Goal: Task Accomplishment & Management: Complete application form

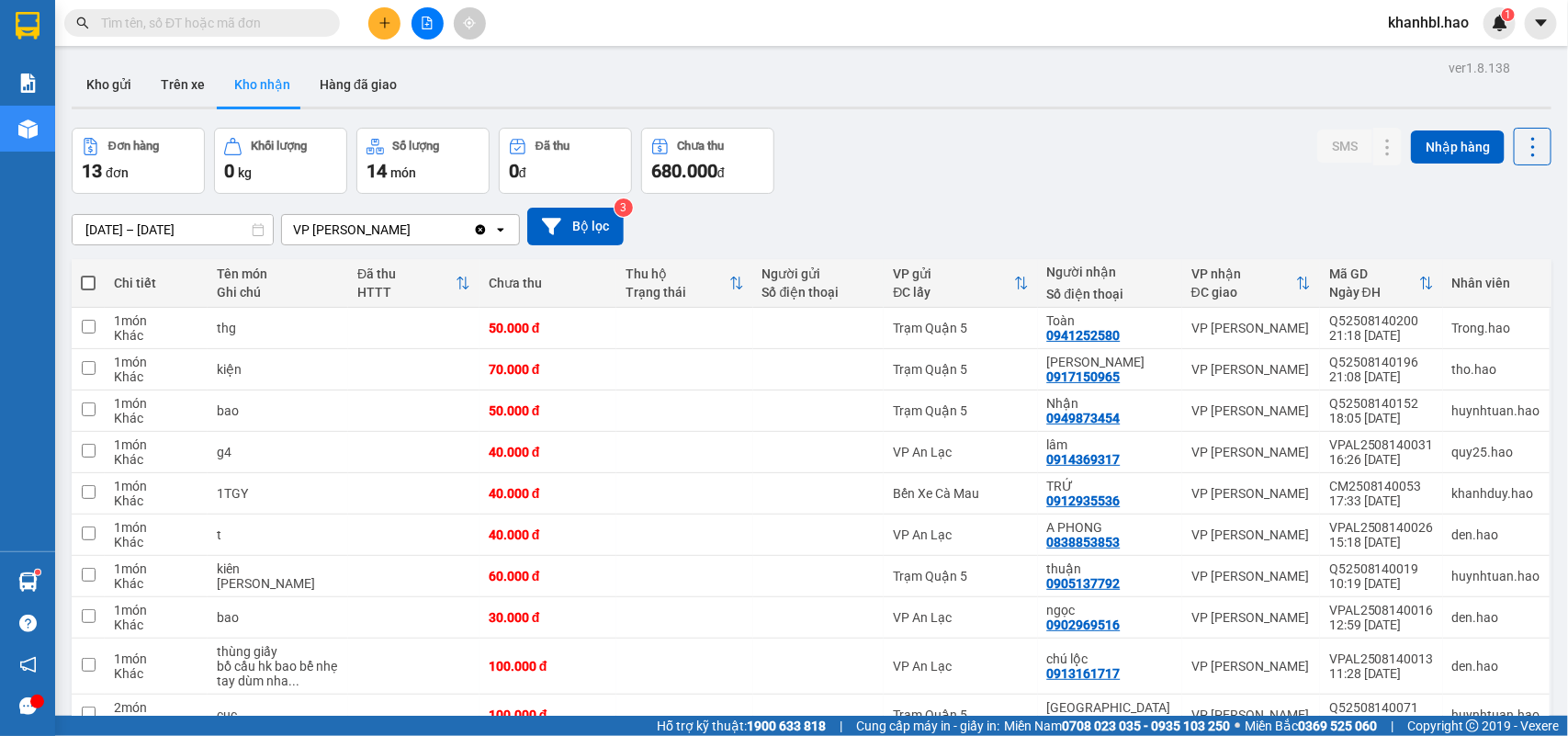
drag, startPoint x: 0, startPoint y: 0, endPoint x: 378, endPoint y: 18, distance: 378.4
click at [379, 18] on icon "plus" at bounding box center [385, 23] width 13 height 13
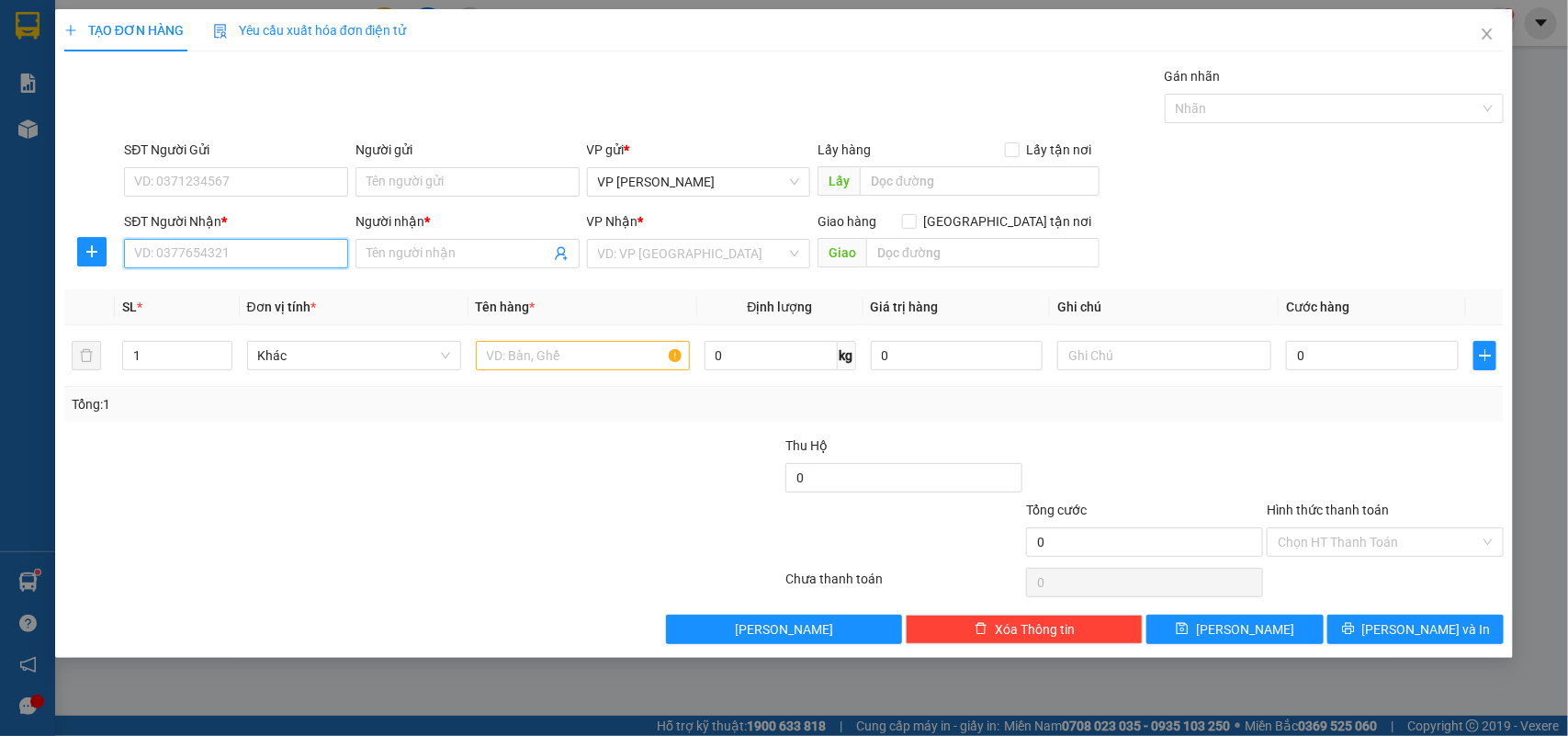
click at [295, 260] on input "SĐT Người Nhận *" at bounding box center [236, 253] width 224 height 29
type input "0"
click at [204, 290] on div "0818152996 - NGAN" at bounding box center [237, 290] width 203 height 20
type input "0818152996"
type input "NGAN"
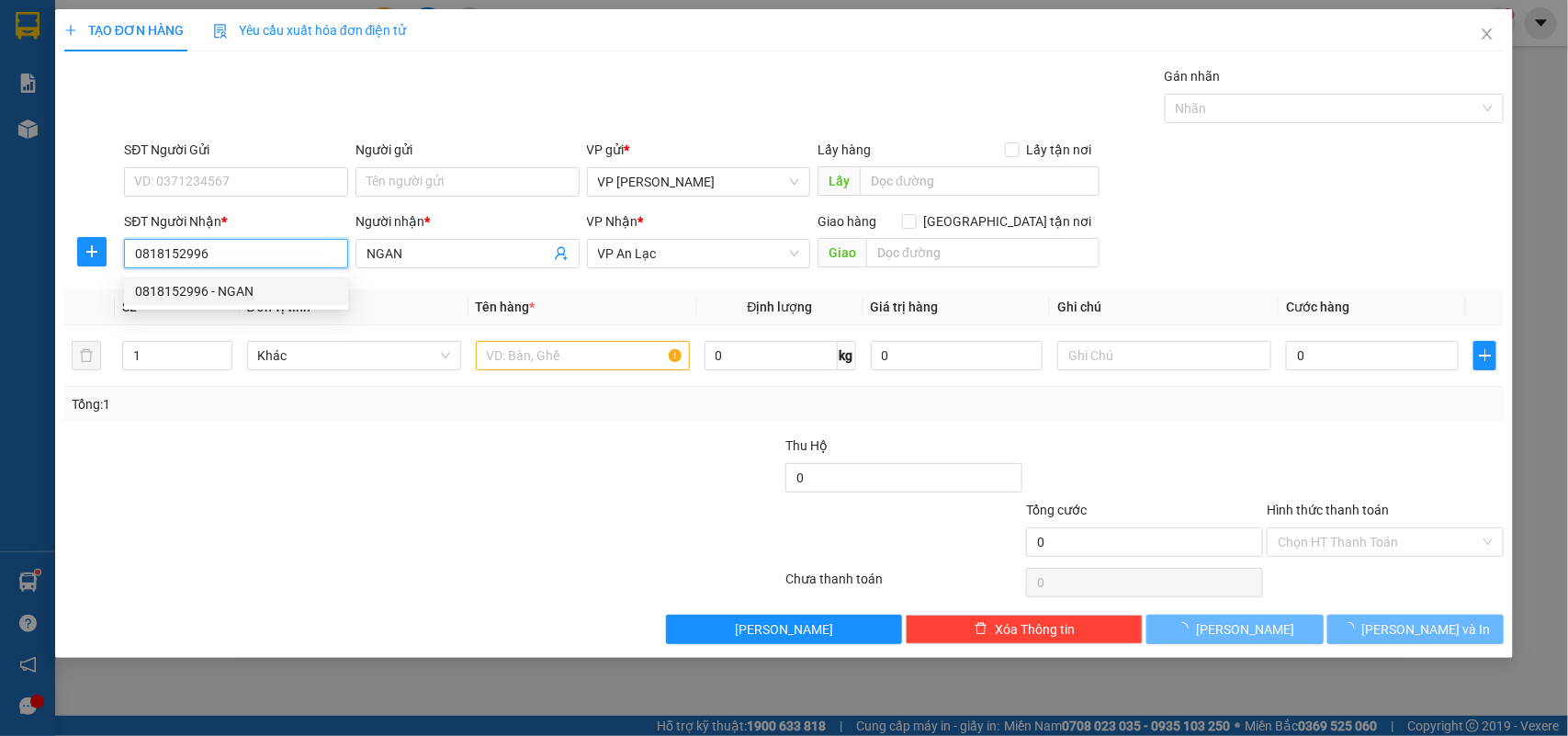
type input "50.000"
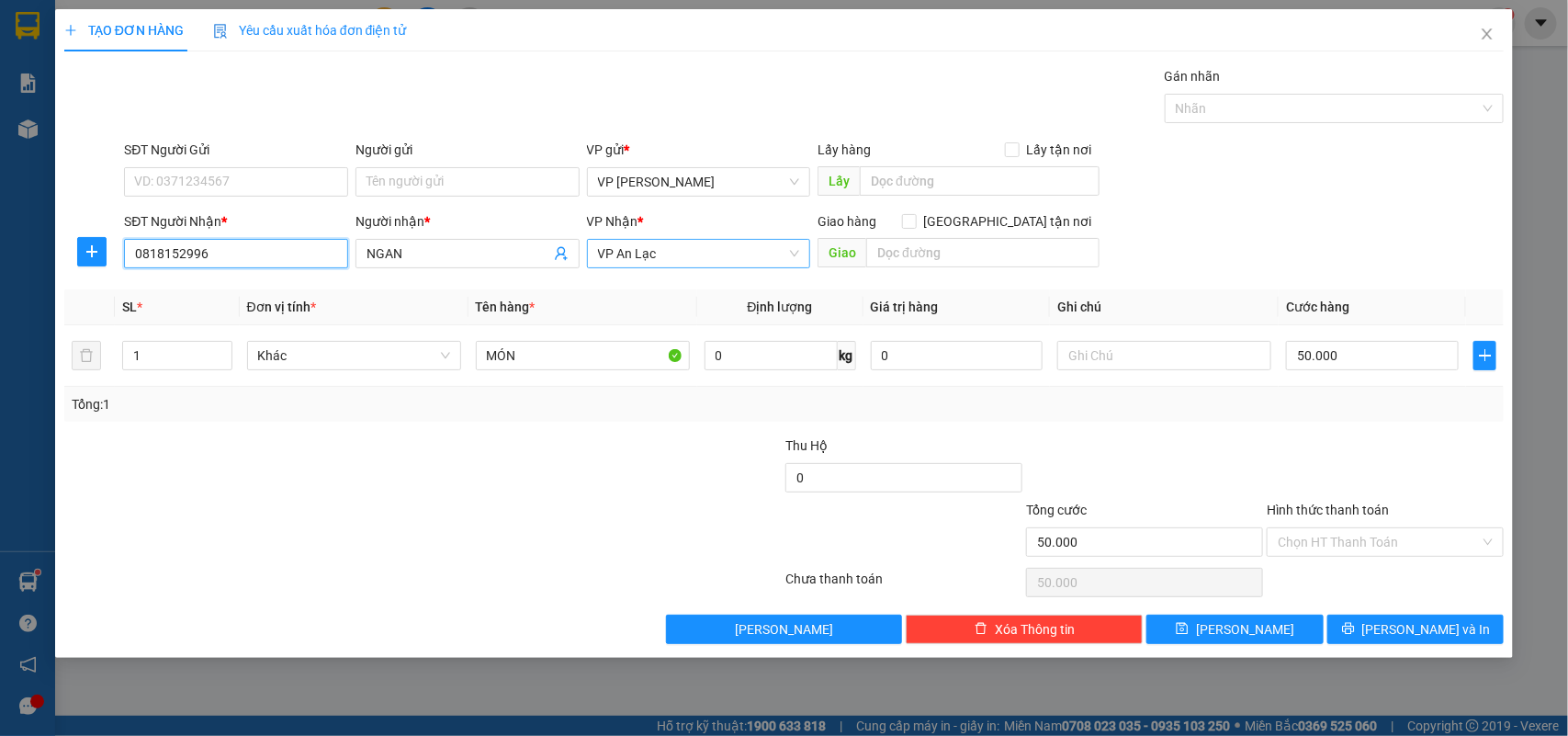
click at [796, 254] on span "VP An Lạc" at bounding box center [699, 253] width 203 height 27
type input "0818152996"
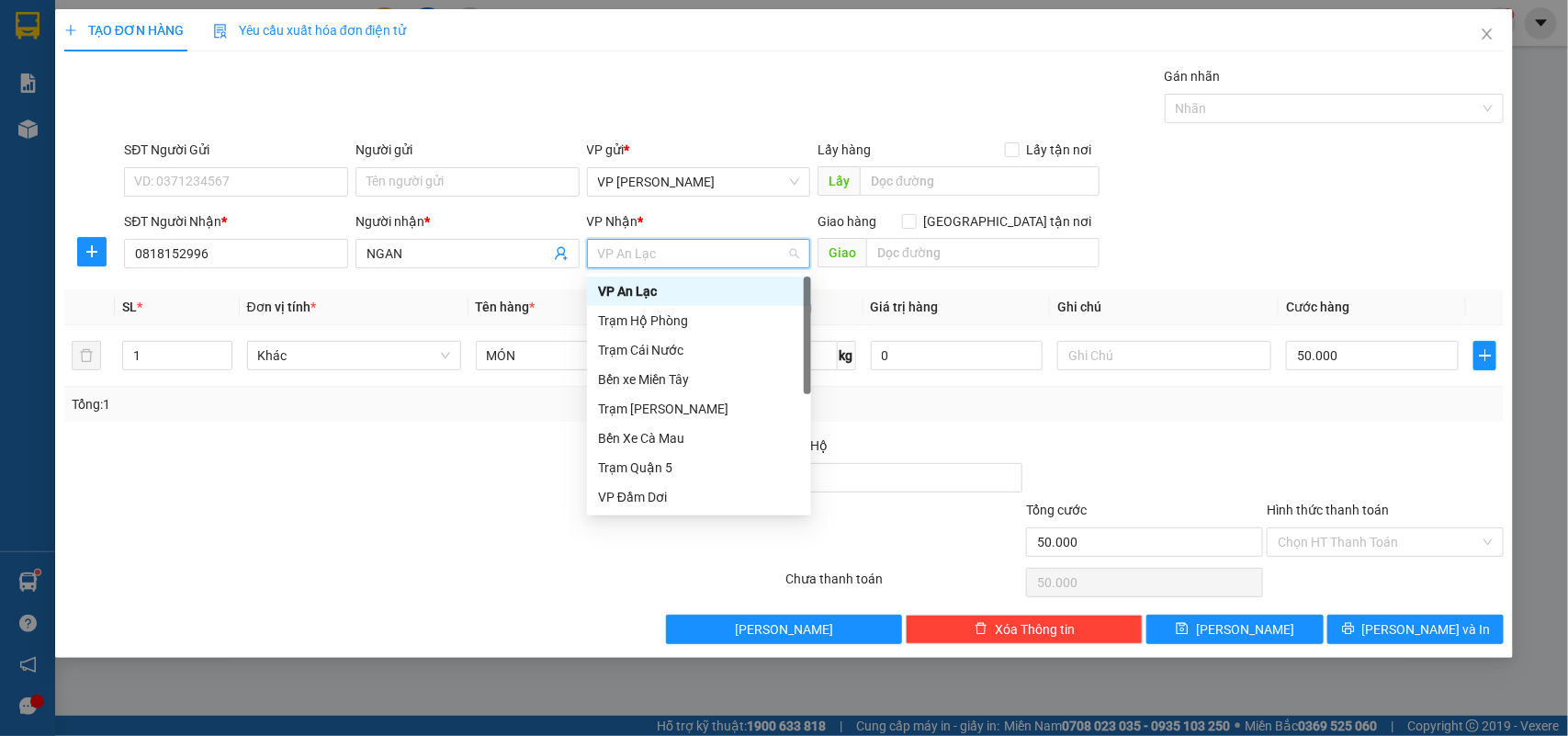
drag, startPoint x: 696, startPoint y: 291, endPoint x: 722, endPoint y: 295, distance: 26.3
click at [700, 291] on div "VP An Lạc" at bounding box center [699, 290] width 203 height 20
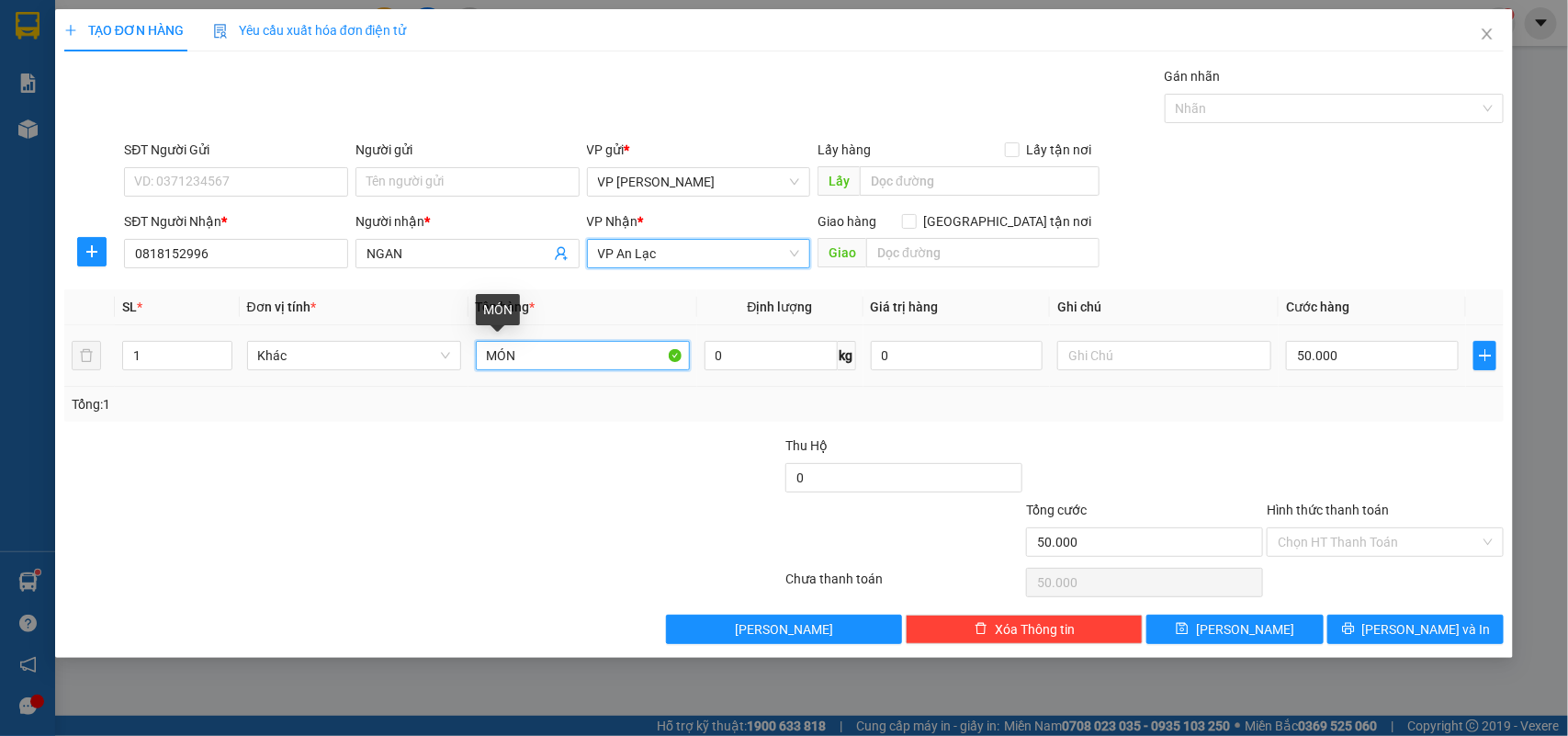
click at [572, 359] on input "MÓN" at bounding box center [583, 355] width 214 height 29
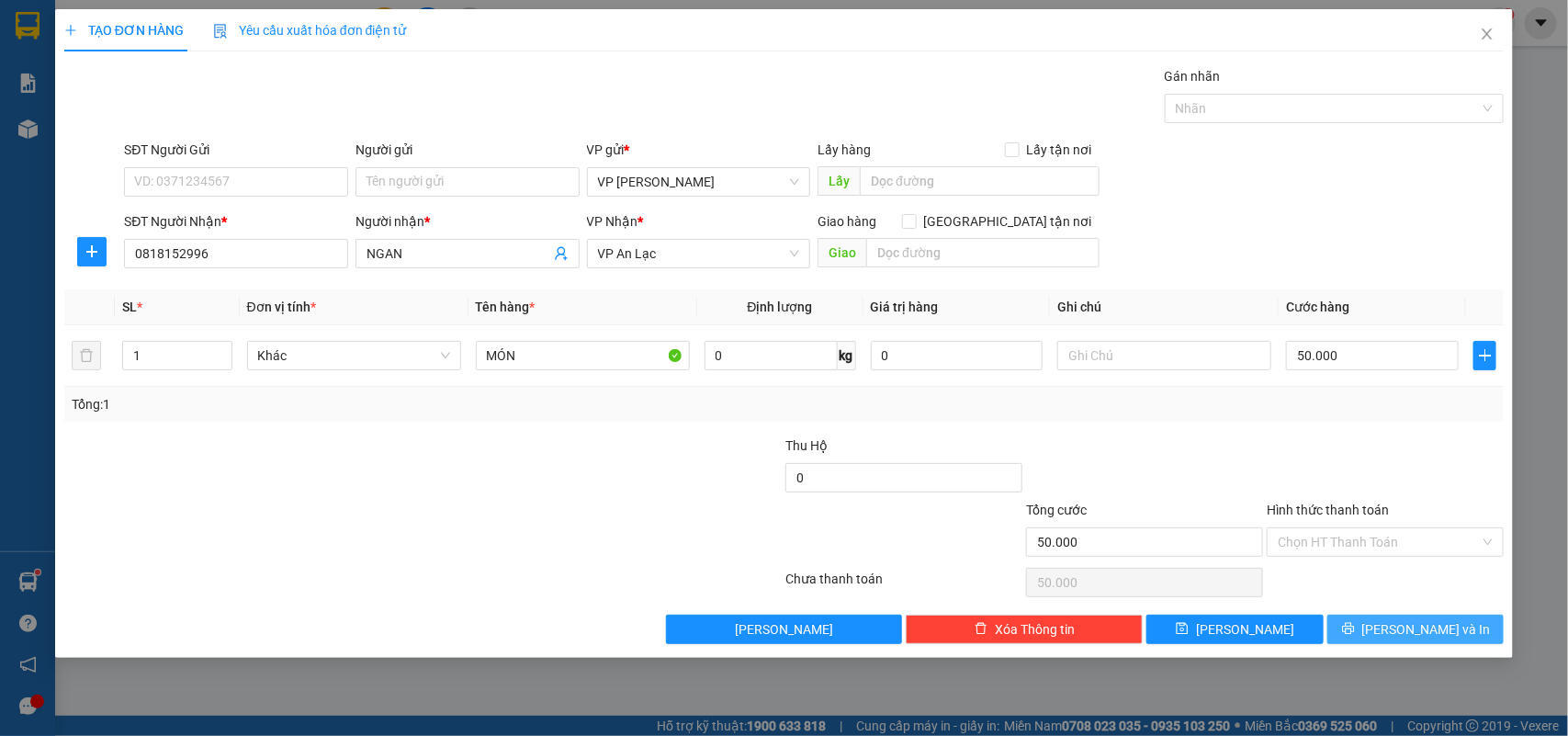
click at [1417, 632] on span "[PERSON_NAME] và In" at bounding box center [1427, 628] width 129 height 20
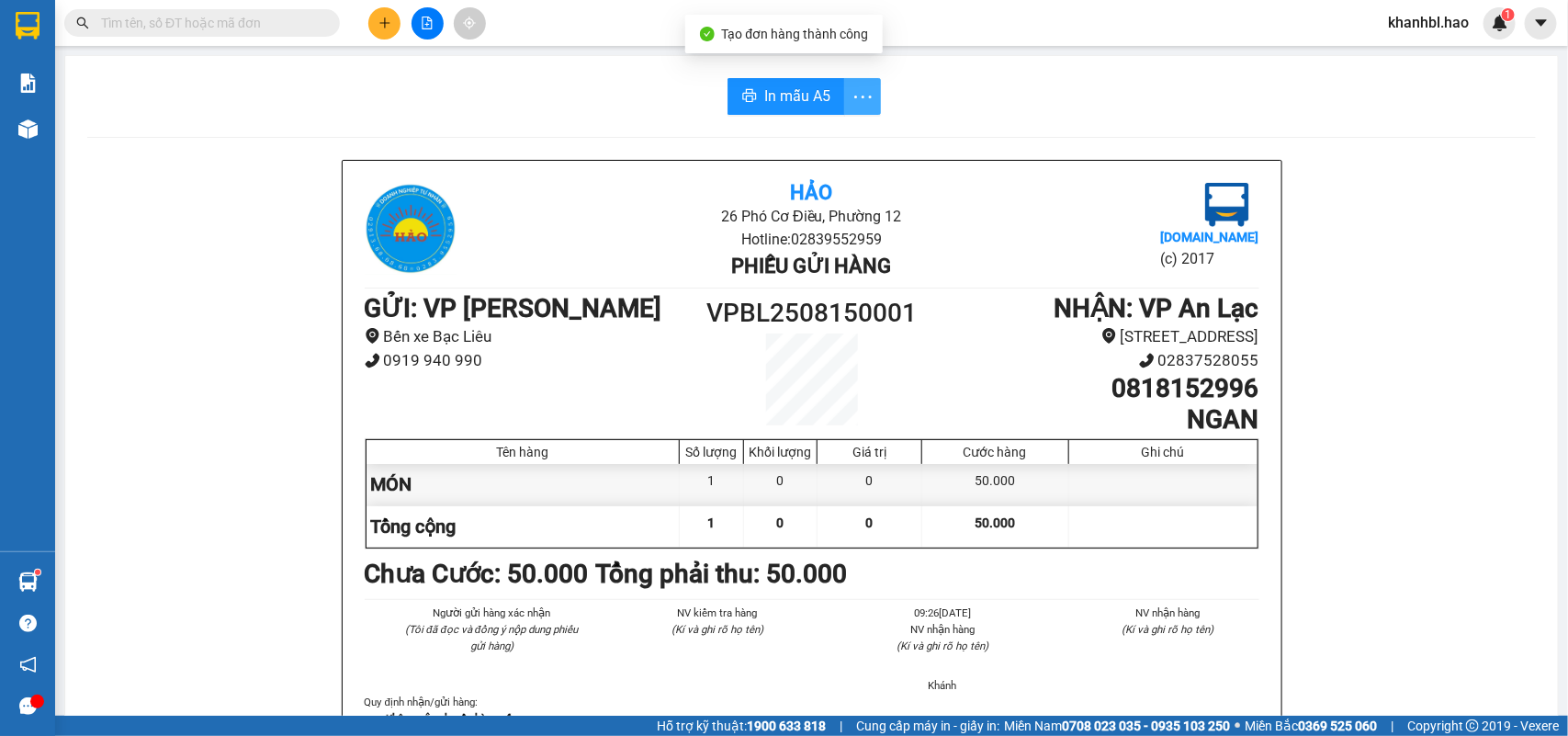
click at [854, 96] on icon "more" at bounding box center [863, 96] width 17 height 3
click at [841, 130] on div "In mẫu A5 theo số lượng (1)" at bounding box center [783, 136] width 159 height 20
click at [635, 553] on div "Tổng phải thu: 50.000" at bounding box center [722, 573] width 252 height 41
click at [602, 558] on b "Tổng phải thu: 50.000" at bounding box center [722, 573] width 252 height 30
click at [634, 342] on li "Bến xe Bạc Liêu" at bounding box center [532, 337] width 335 height 25
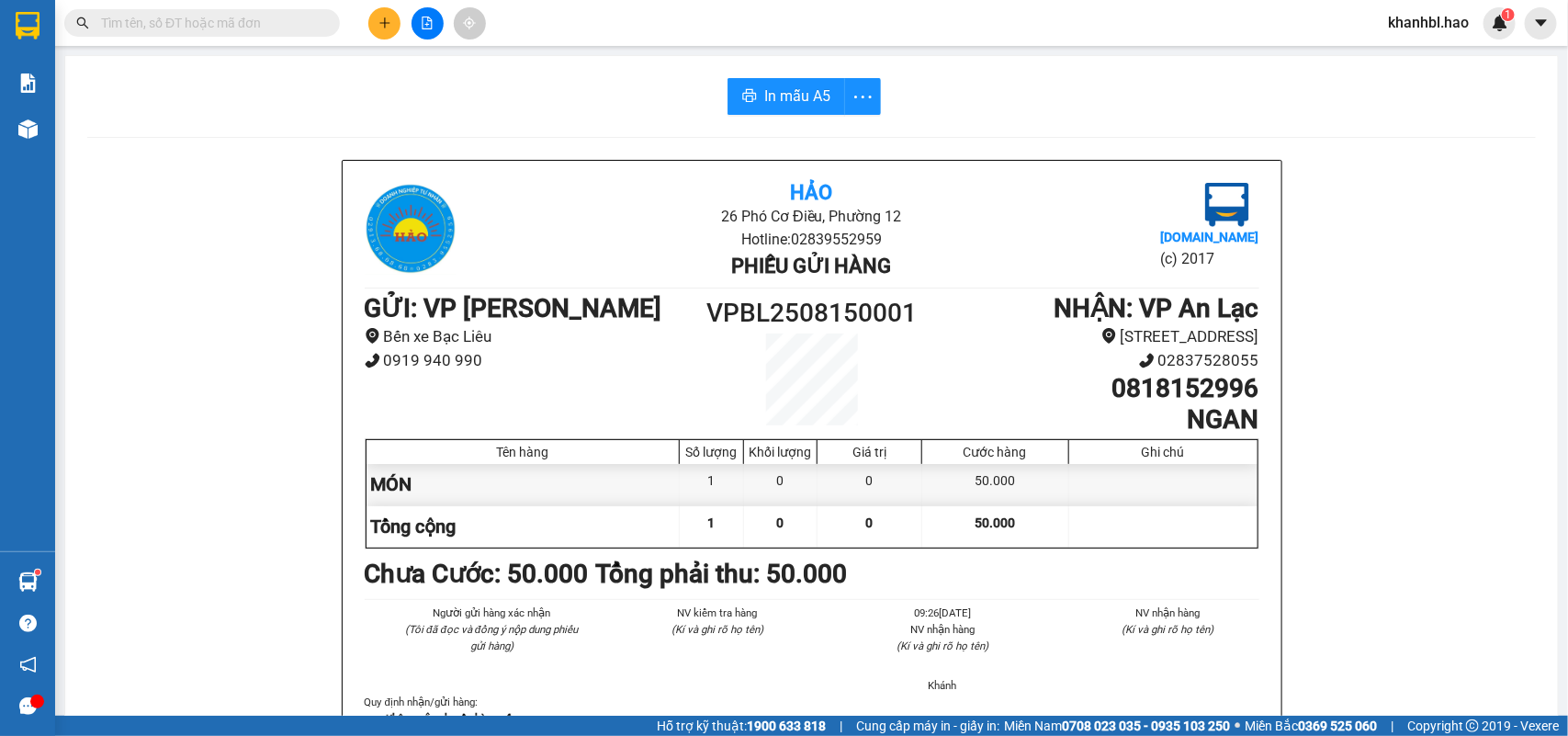
click at [1194, 354] on li "02837528055" at bounding box center [1091, 360] width 335 height 25
drag, startPoint x: 488, startPoint y: 464, endPoint x: 361, endPoint y: 453, distance: 127.5
click at [364, 558] on b "Chưa Cước : 50.000" at bounding box center [476, 573] width 224 height 30
click at [679, 506] on div "1" at bounding box center [712, 527] width 64 height 42
click at [452, 558] on b "Chưa Cước : 50.000" at bounding box center [476, 573] width 224 height 30
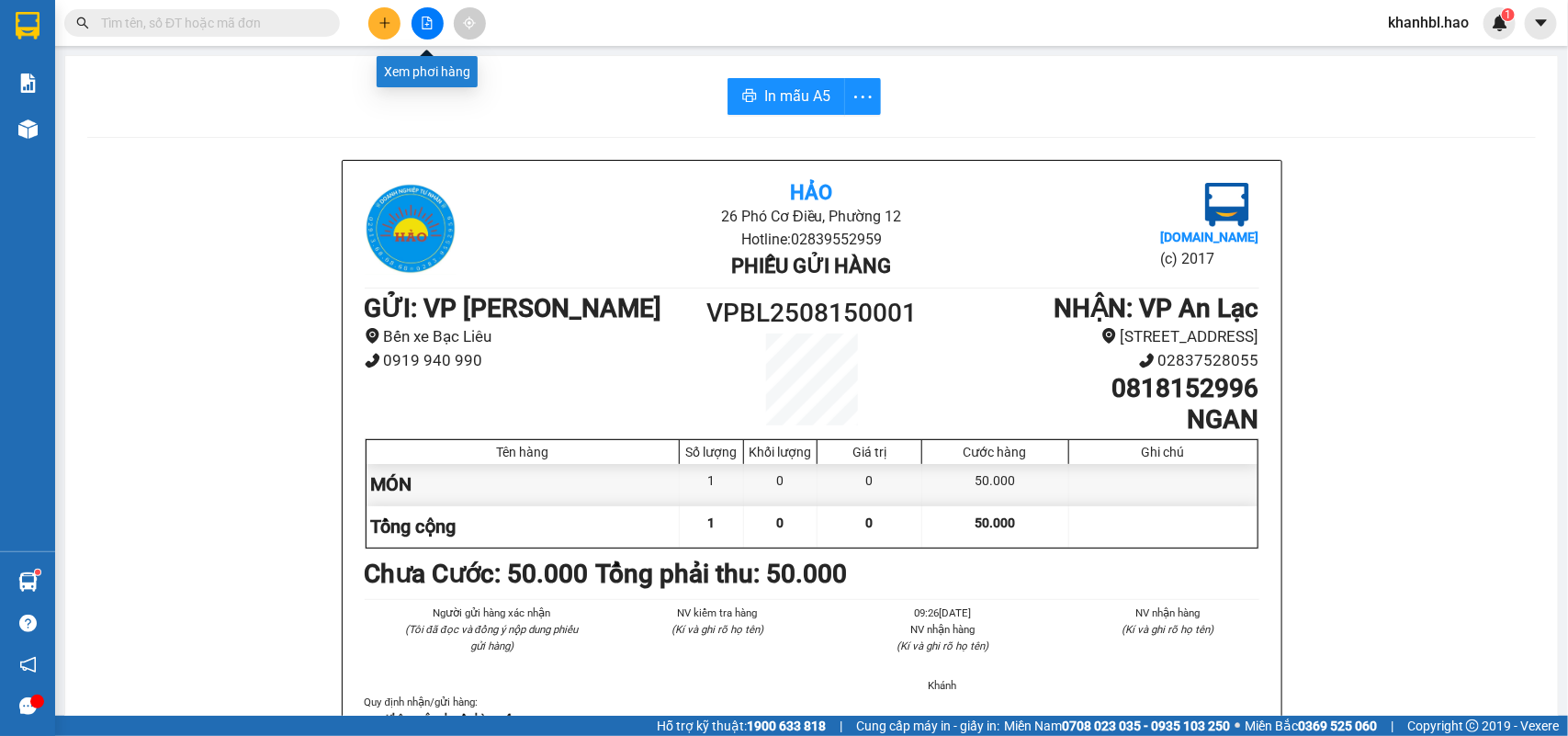
click at [423, 72] on div "Xem phơi hàng" at bounding box center [427, 71] width 101 height 31
click at [427, 16] on button at bounding box center [428, 24] width 32 height 32
click at [567, 342] on li "Bến xe Bạc Liêu" at bounding box center [532, 337] width 335 height 25
click at [517, 588] on b "Chưa Cước : 50.000" at bounding box center [476, 573] width 224 height 30
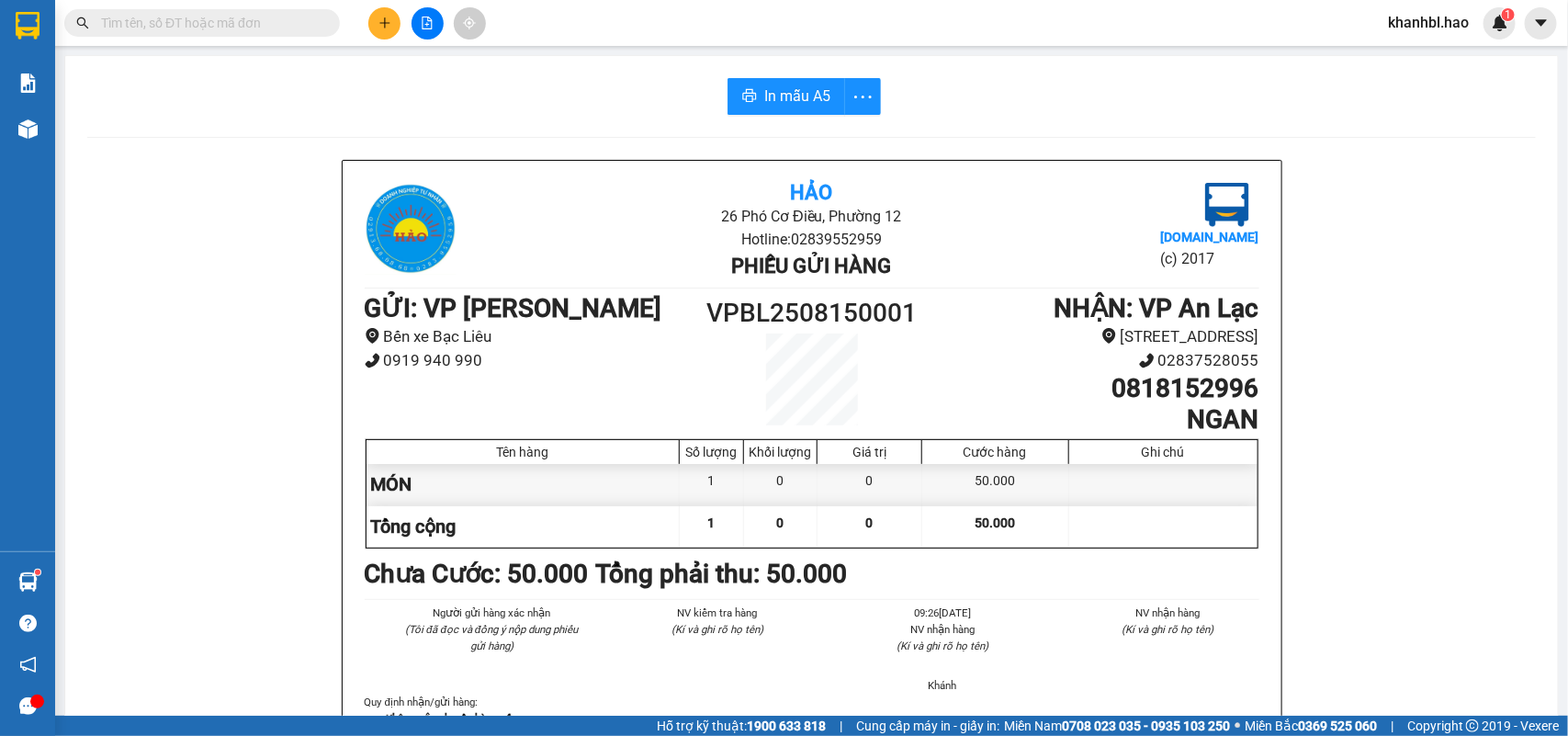
drag, startPoint x: 938, startPoint y: 579, endPoint x: 547, endPoint y: 359, distance: 448.6
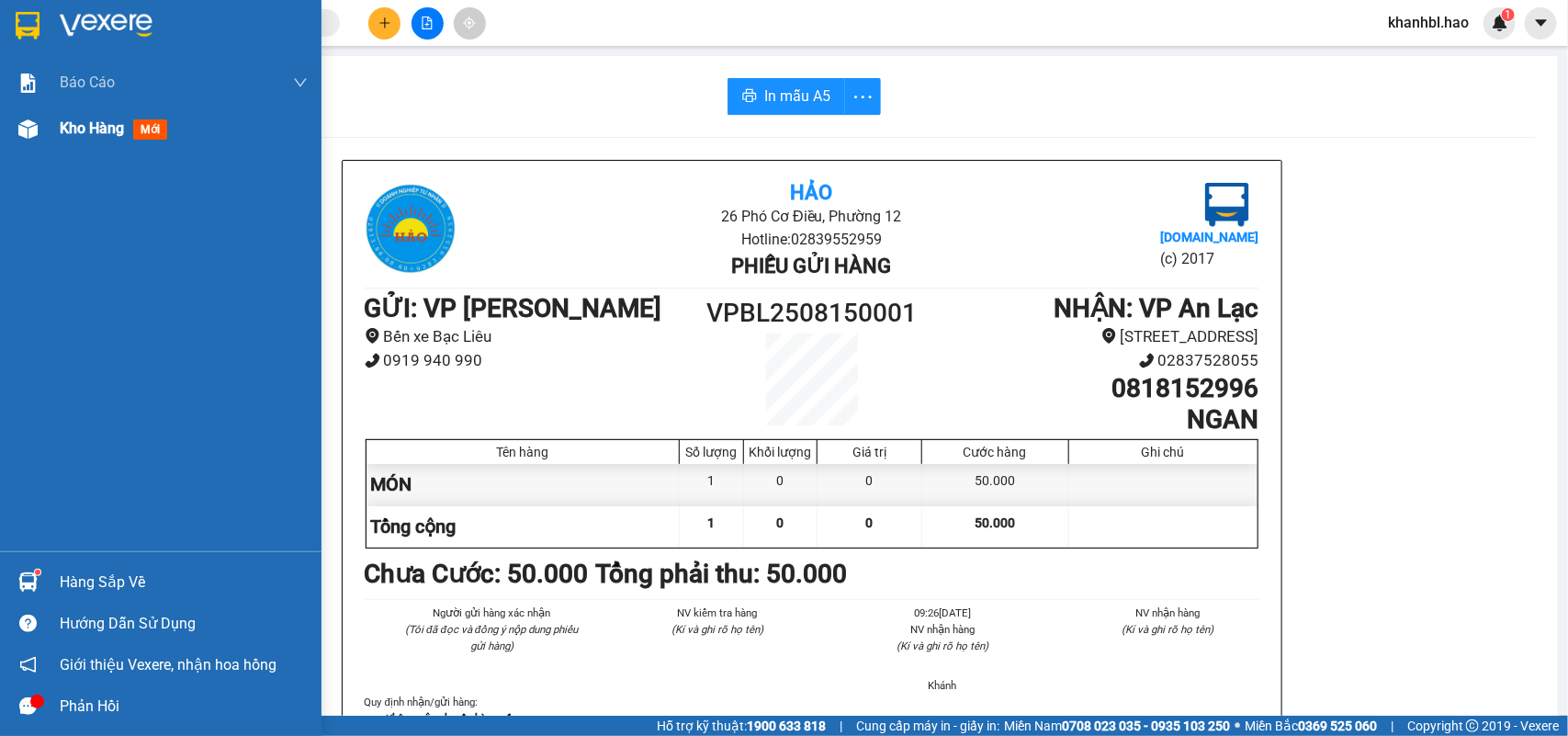
click at [89, 126] on span "Kho hàng" at bounding box center [92, 128] width 64 height 17
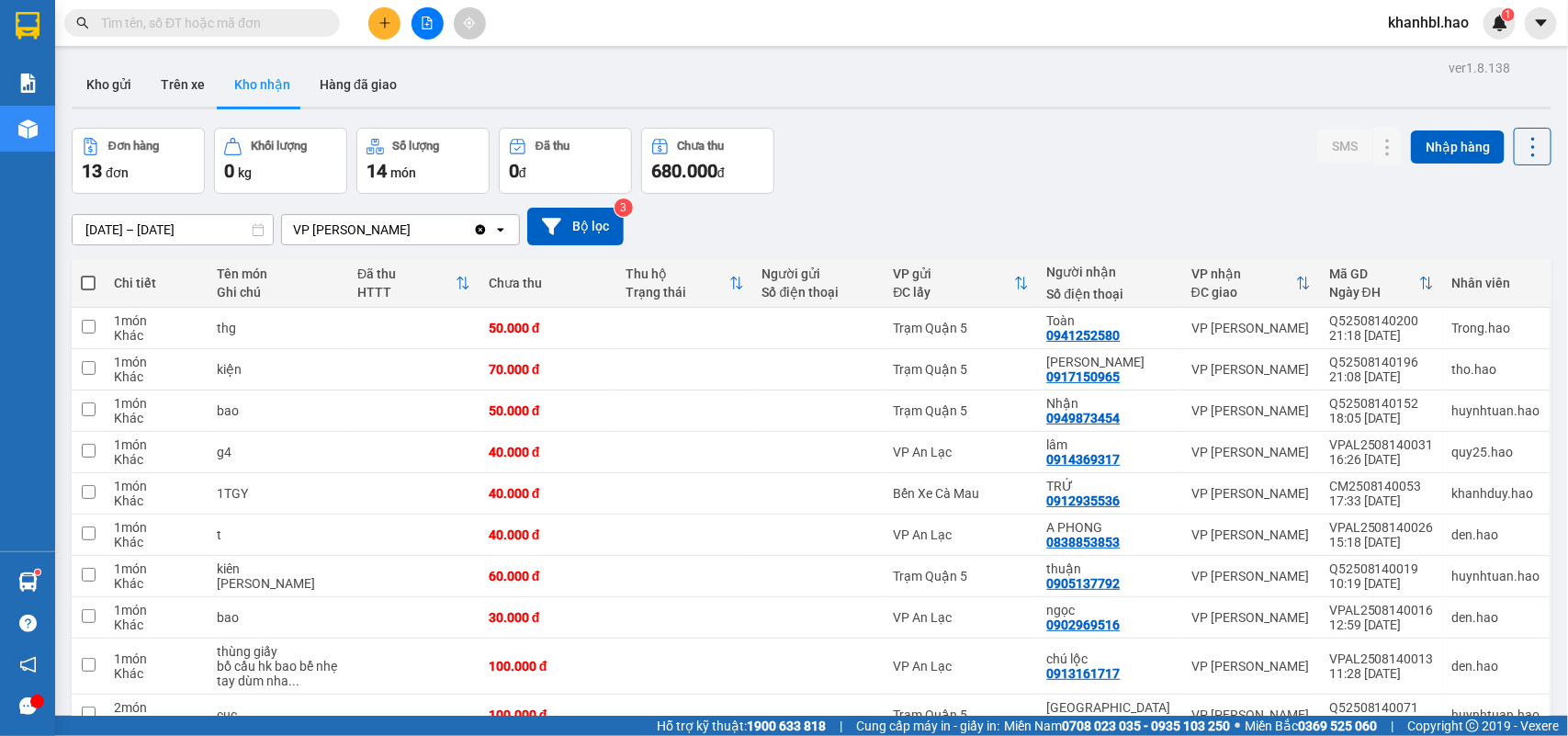
click at [268, 16] on input "text" at bounding box center [209, 23] width 217 height 20
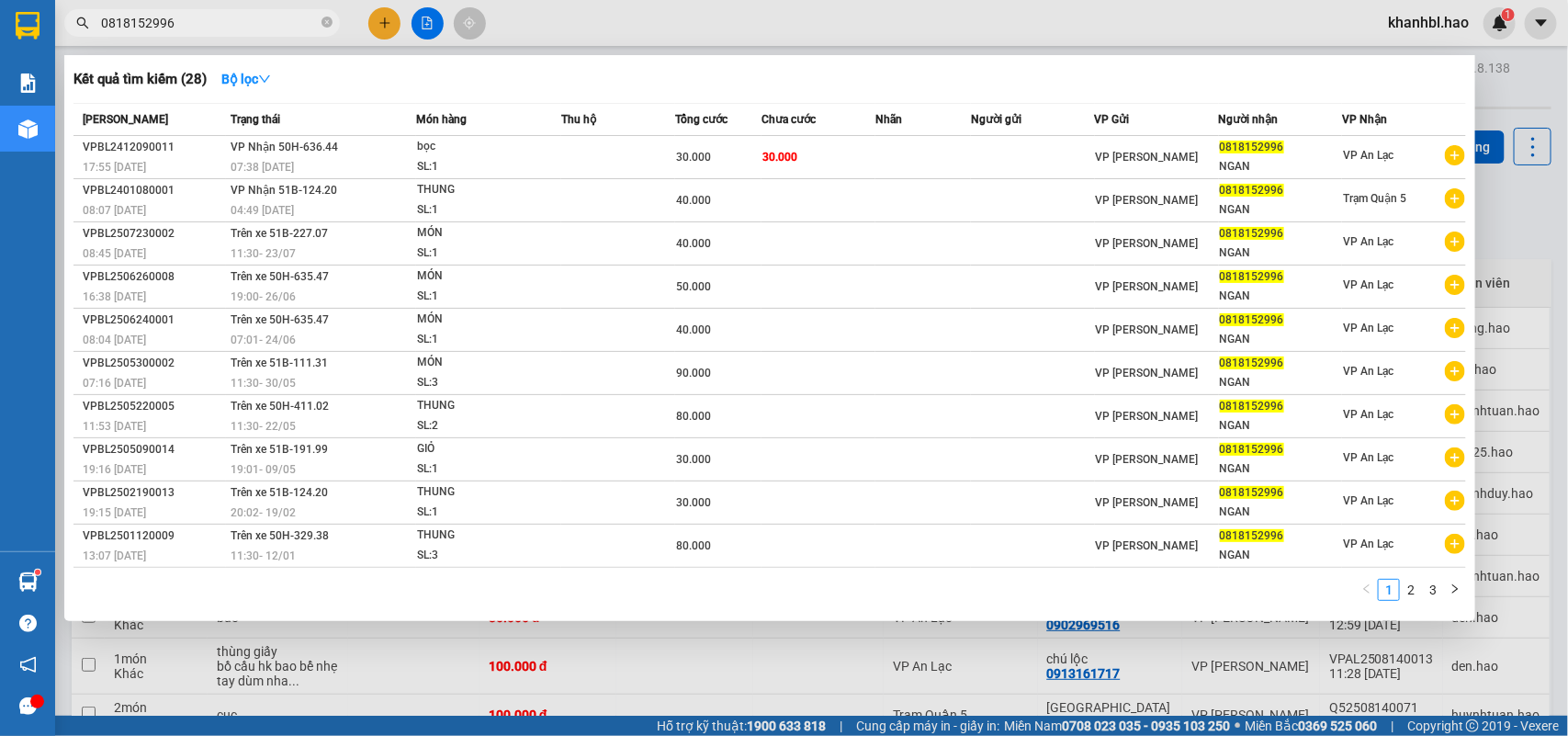
type input "0818152996"
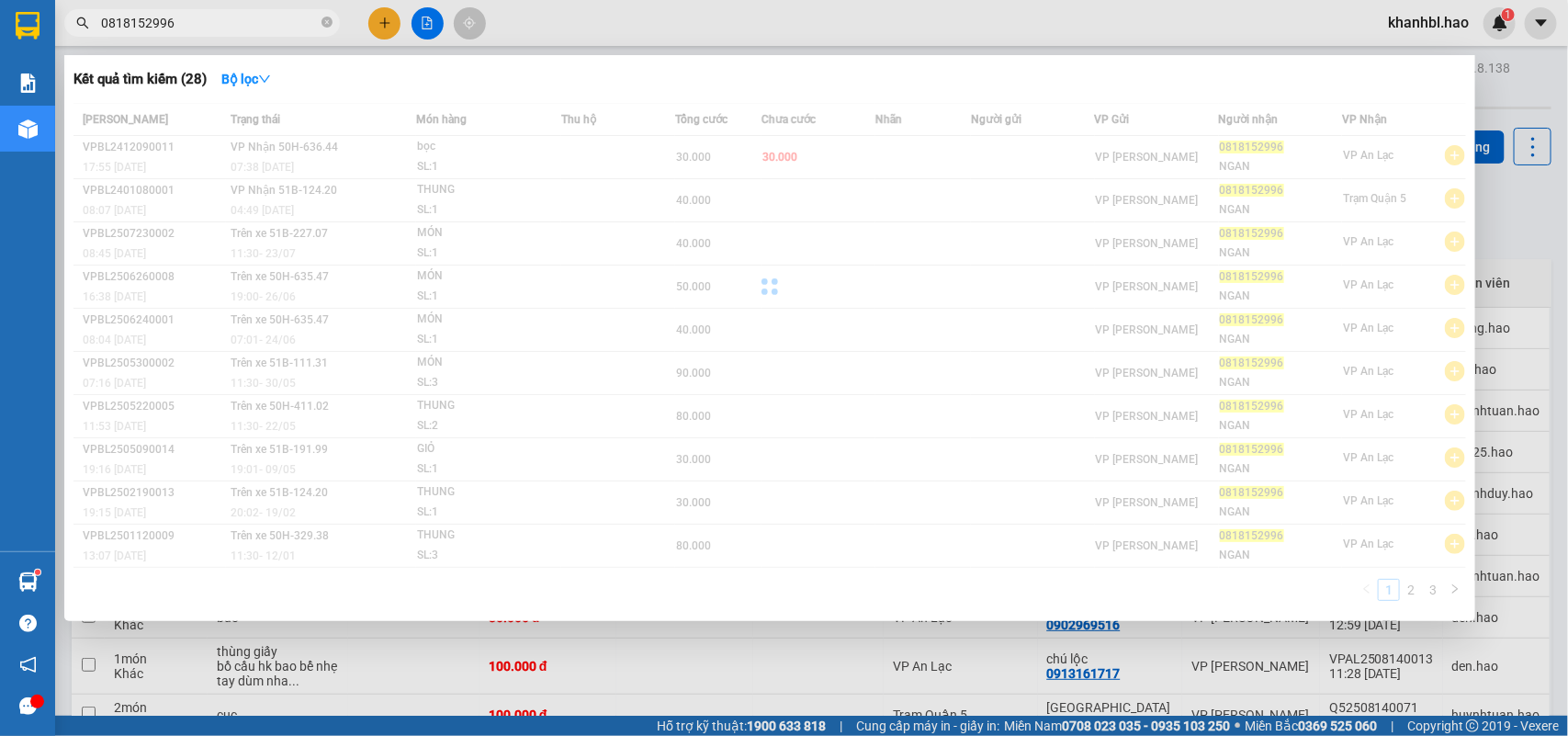
click at [580, 116] on div at bounding box center [770, 287] width 1393 height 367
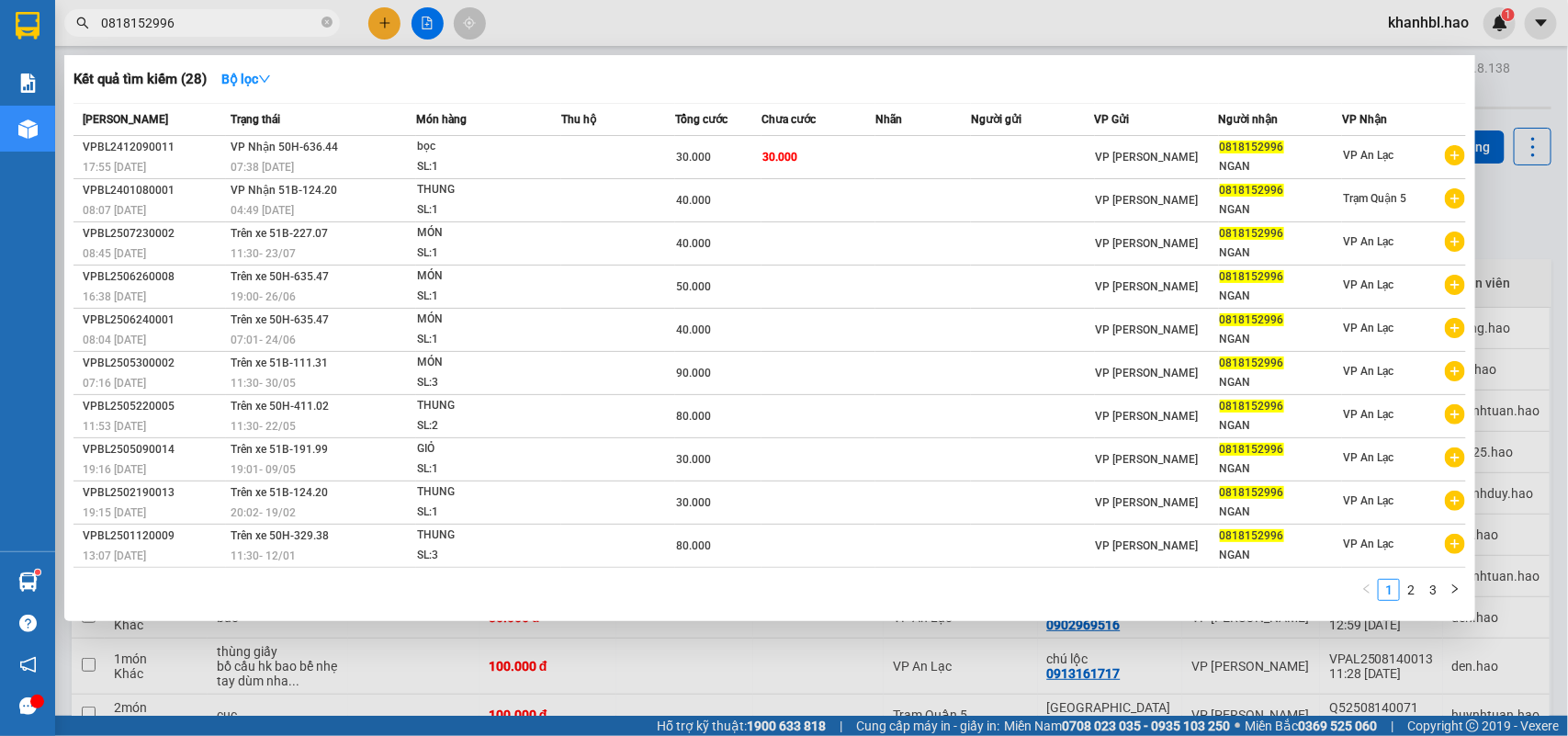
click at [580, 116] on span "Thu hộ" at bounding box center [578, 119] width 35 height 13
click at [788, 119] on span "Chưa cước" at bounding box center [788, 119] width 54 height 13
click at [476, 669] on div at bounding box center [784, 368] width 1568 height 736
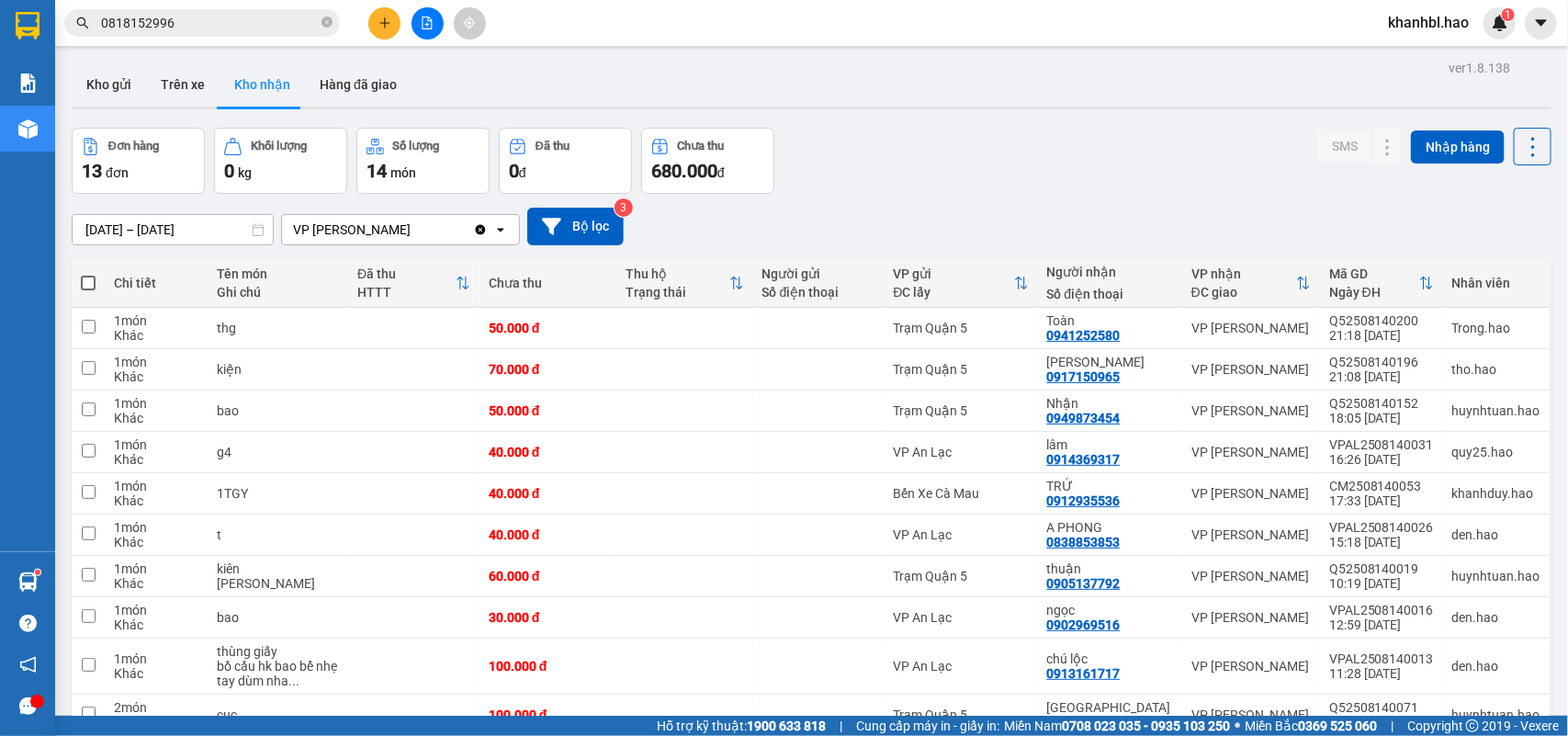
click at [147, 158] on div "13 đơn" at bounding box center [137, 170] width 113 height 26
click at [1521, 143] on icon at bounding box center [1533, 147] width 26 height 26
click at [1214, 141] on div "Đơn hàng 13 đơn Khối lượng 0 kg Số lượng 14 món Đã thu 0 đ Chưa thu 680.000 đ S…" at bounding box center [812, 161] width 1480 height 66
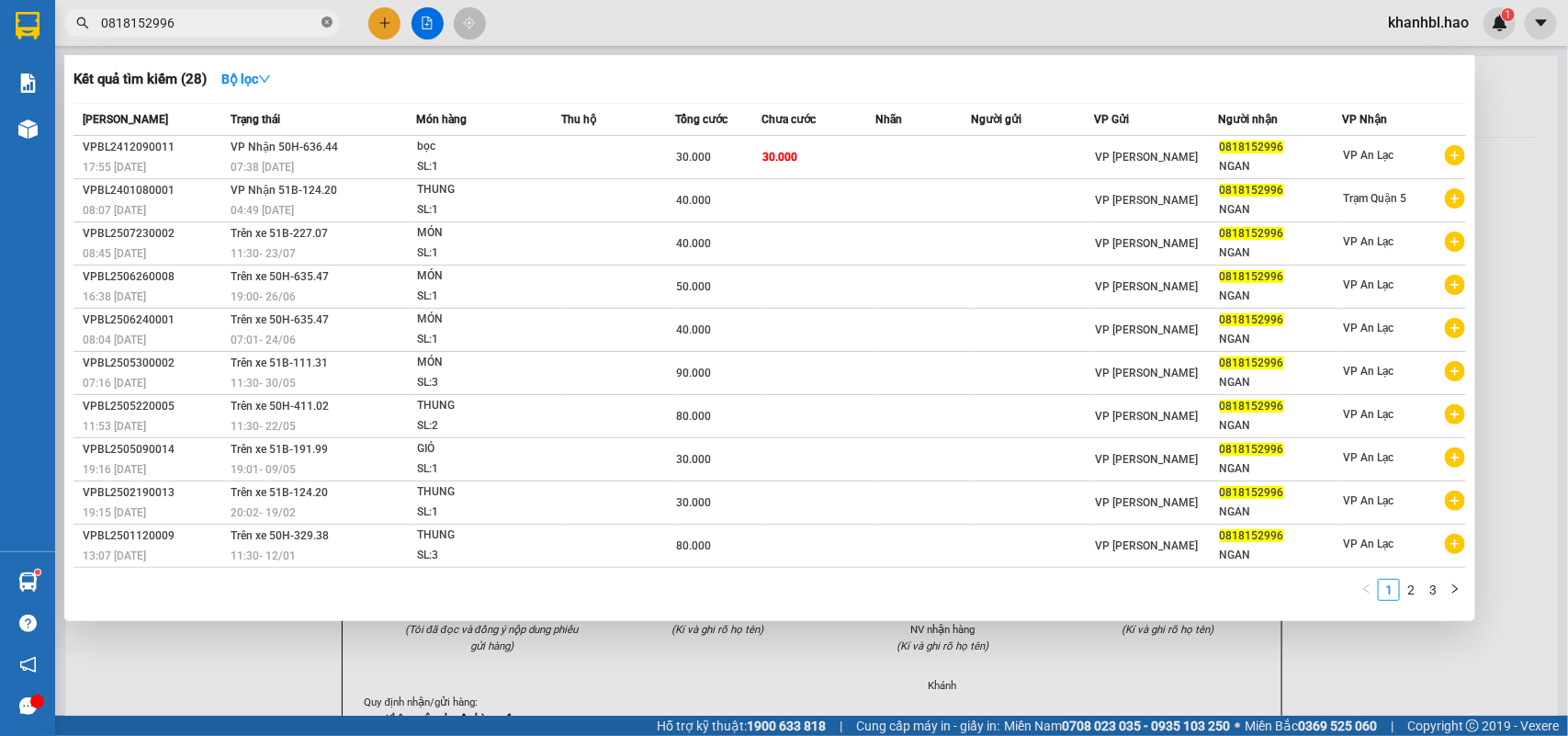
click at [326, 24] on icon "close-circle" at bounding box center [327, 22] width 11 height 11
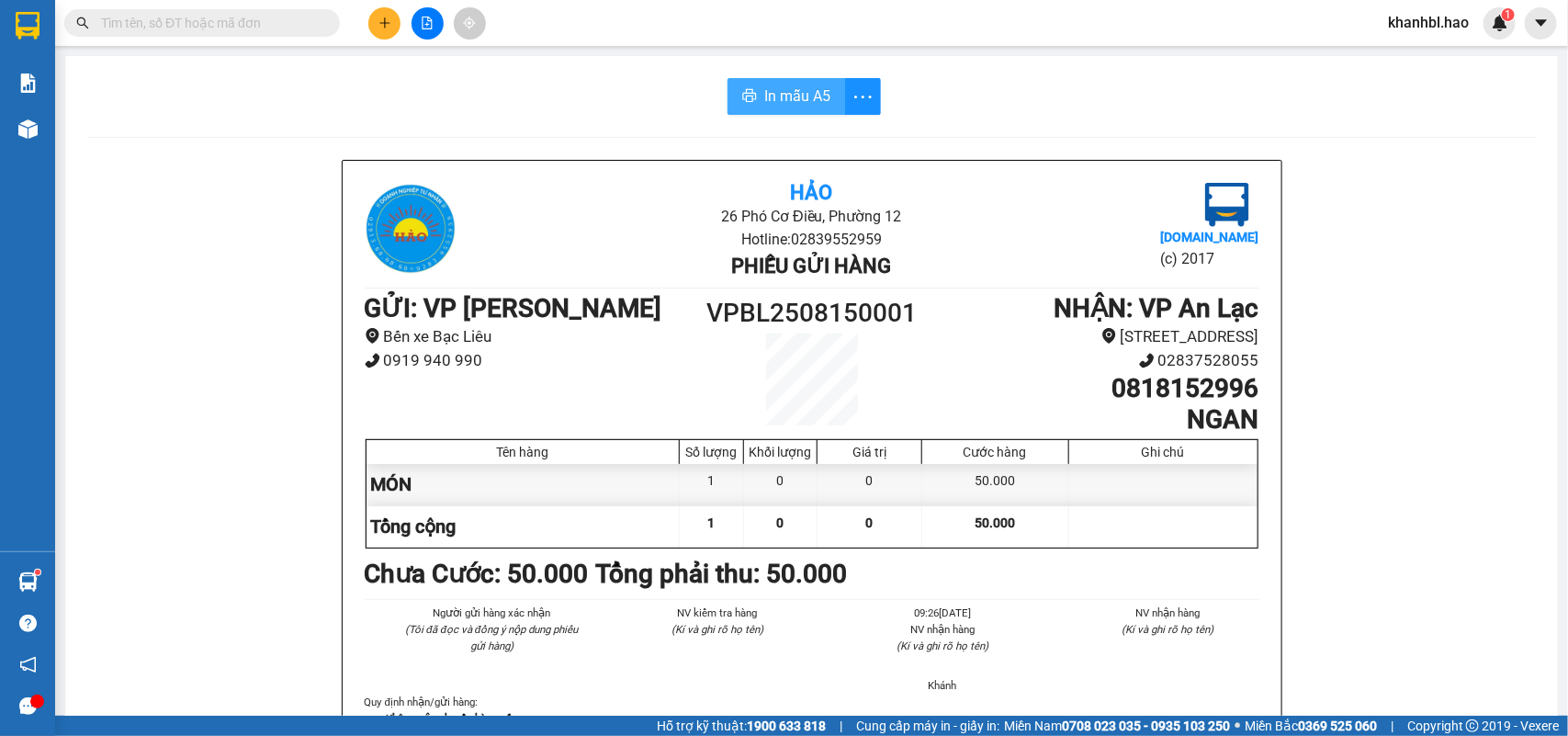
click at [781, 90] on span "In mẫu A5" at bounding box center [798, 96] width 66 height 23
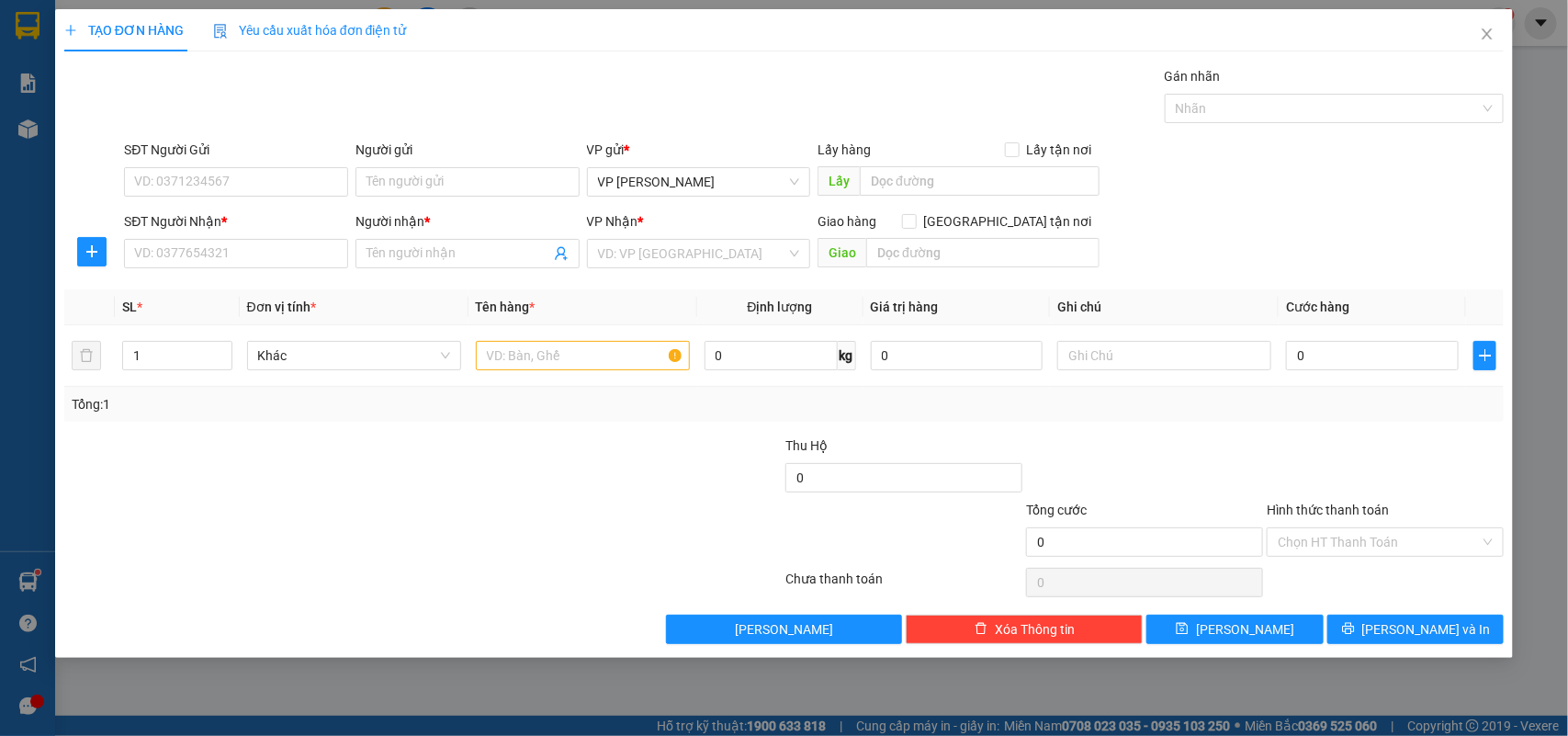
click at [312, 29] on span "Yêu cầu xuất hóa đơn điện tử" at bounding box center [309, 30] width 194 height 15
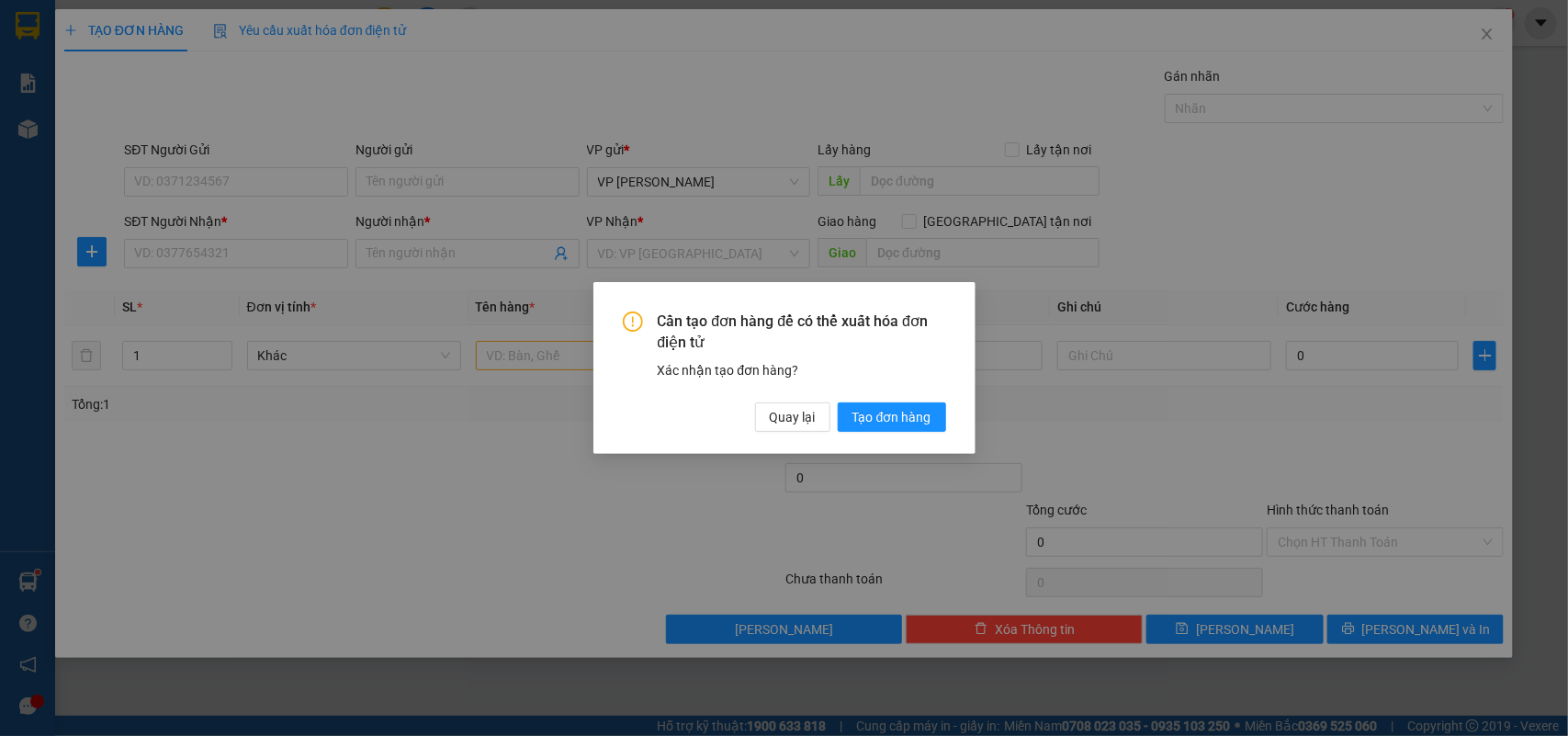
click at [164, 25] on div "Cần tạo đơn hàng để có thể xuất hóa đơn điện tử Xác nhận tạo đơn hàng? Quay lại…" at bounding box center [784, 368] width 1568 height 736
drag, startPoint x: 19, startPoint y: 76, endPoint x: 177, endPoint y: 120, distance: 164.0
click at [33, 80] on div "Cần tạo đơn hàng để có thể xuất hóa đơn điện tử Xác nhận tạo đơn hàng? Quay lại…" at bounding box center [784, 368] width 1568 height 736
click at [773, 418] on span "Quay lại" at bounding box center [792, 416] width 46 height 20
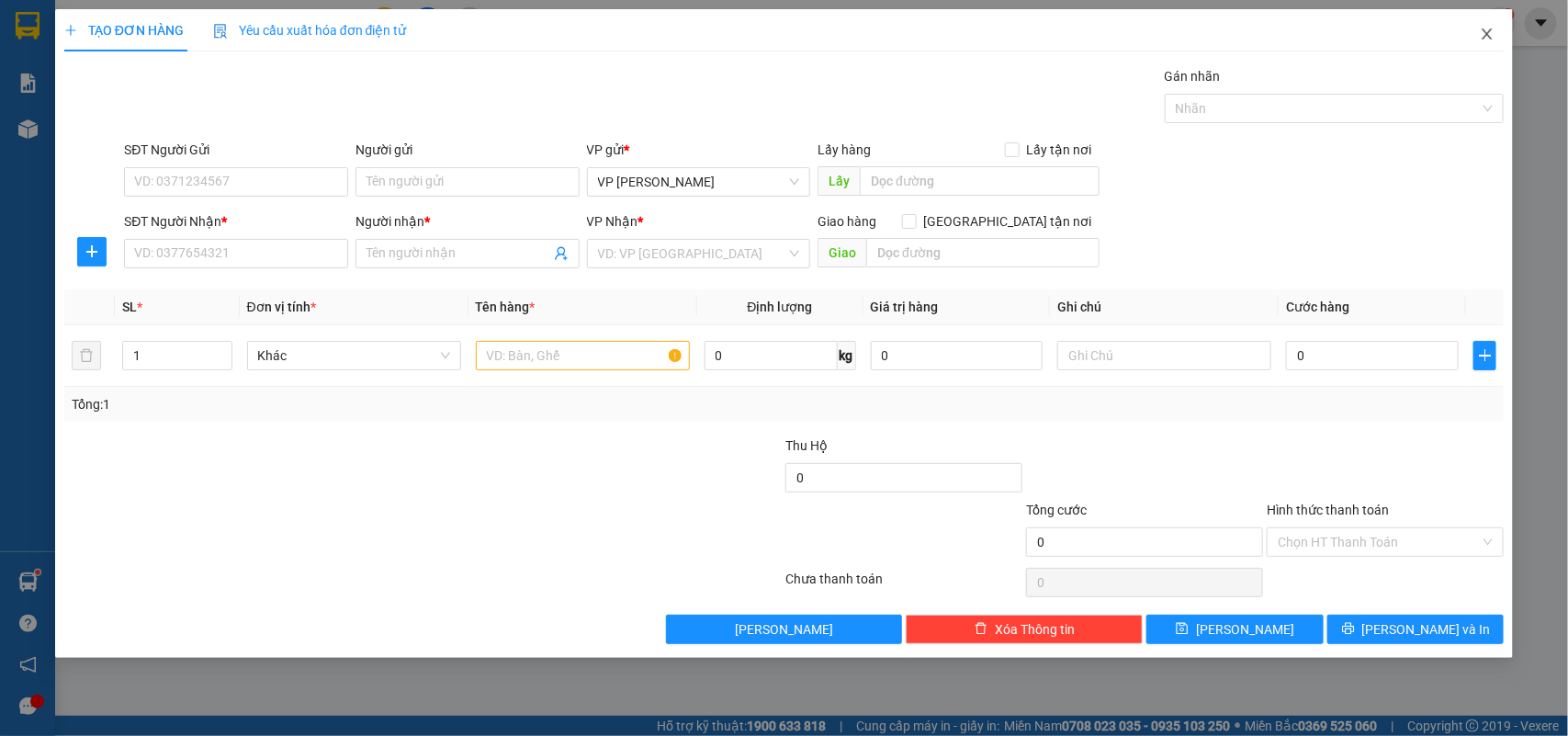
click at [1484, 35] on icon "close" at bounding box center [1488, 34] width 15 height 15
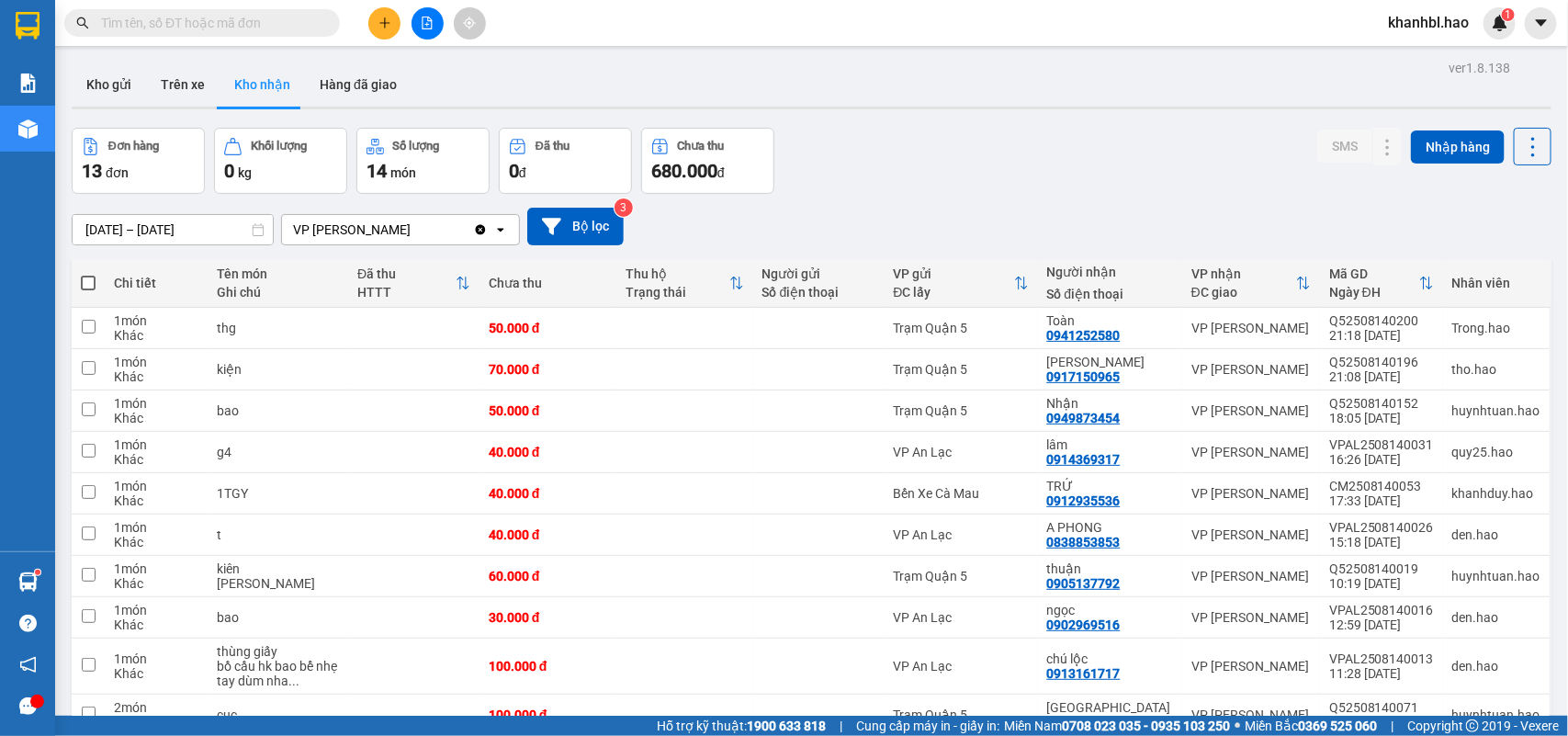
click at [672, 161] on span "680.000" at bounding box center [684, 170] width 66 height 22
click at [543, 226] on icon at bounding box center [552, 226] width 19 height 19
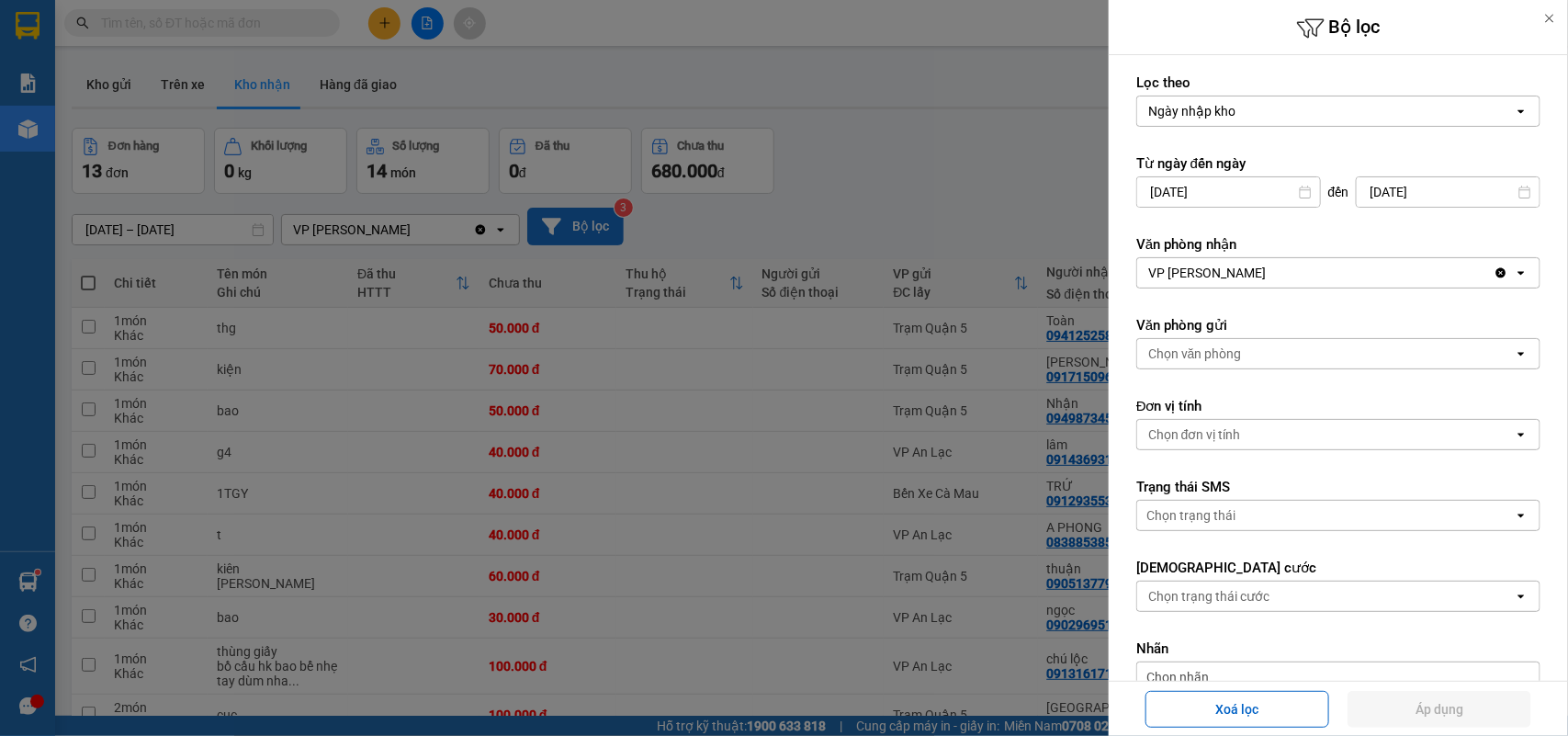
click at [547, 226] on div at bounding box center [784, 368] width 1568 height 736
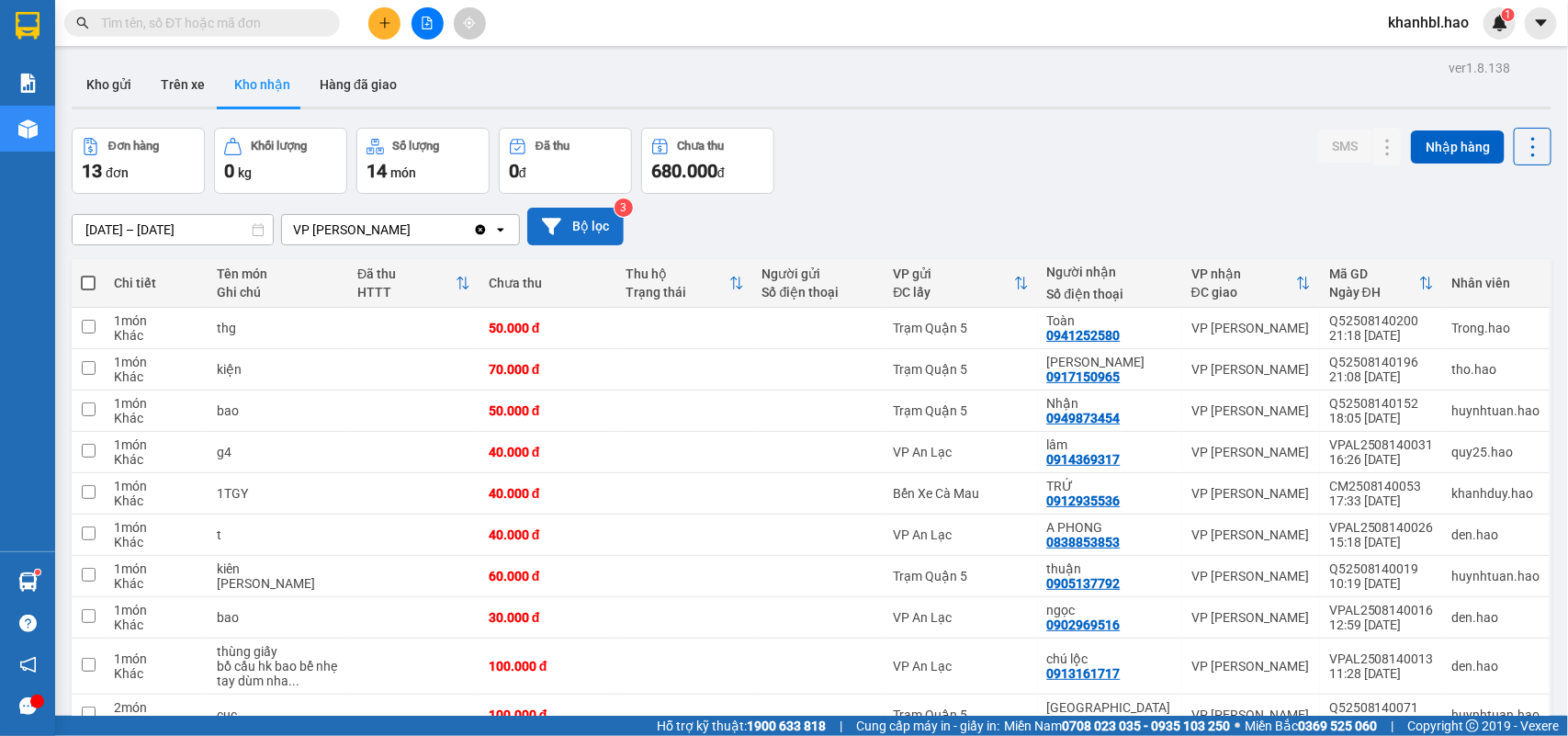
click at [655, 280] on div "Thu hộ" at bounding box center [678, 274] width 104 height 15
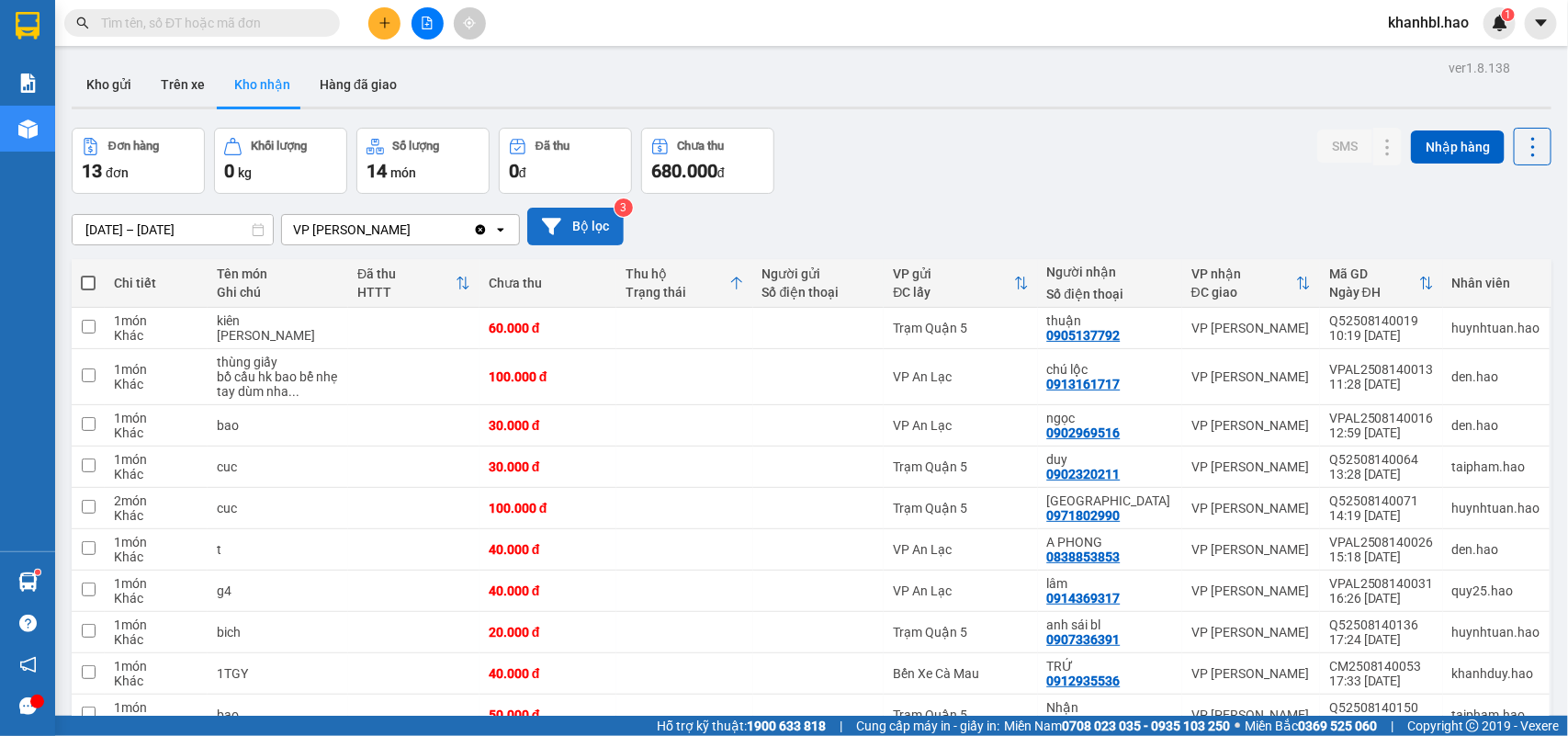
click at [530, 275] on div "Chưa thu" at bounding box center [547, 283] width 118 height 15
click at [456, 278] on icon at bounding box center [462, 283] width 12 height 13
click at [1199, 287] on div "ĐC giao" at bounding box center [1243, 292] width 105 height 15
click at [935, 286] on div "ĐC lấy" at bounding box center [953, 292] width 120 height 15
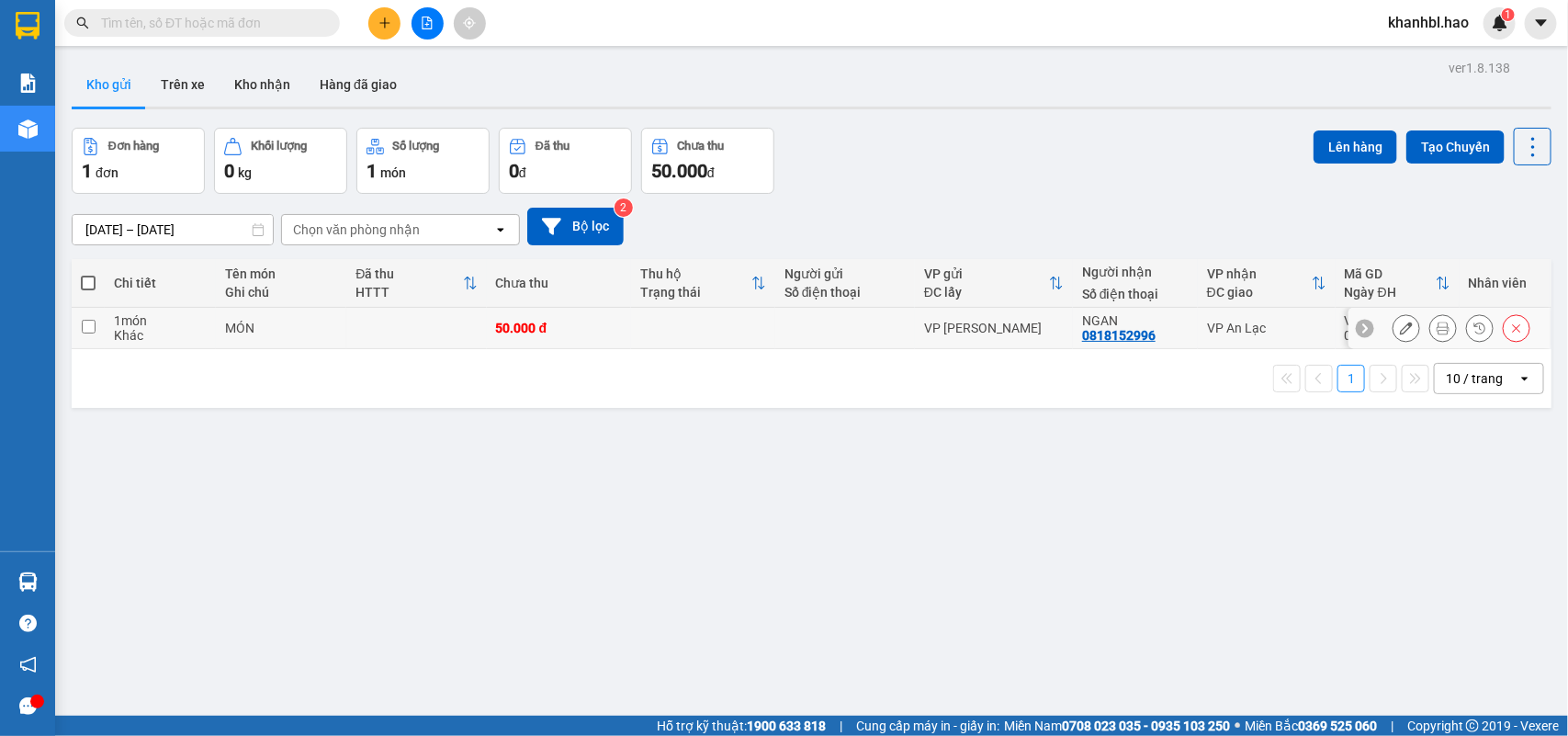
click at [1400, 324] on icon at bounding box center [1406, 328] width 13 height 13
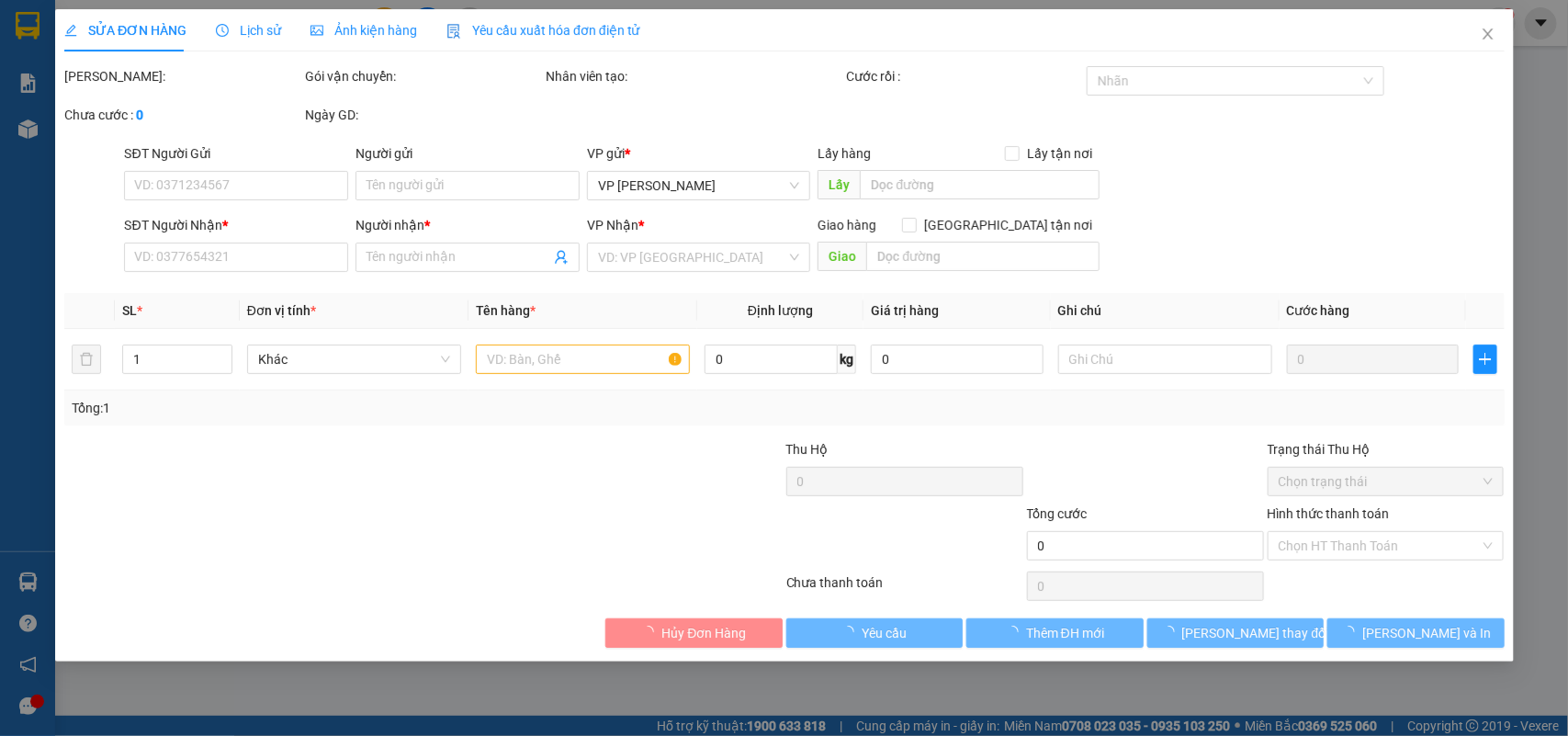
type input "0818152996"
type input "NGAN"
type input "50.000"
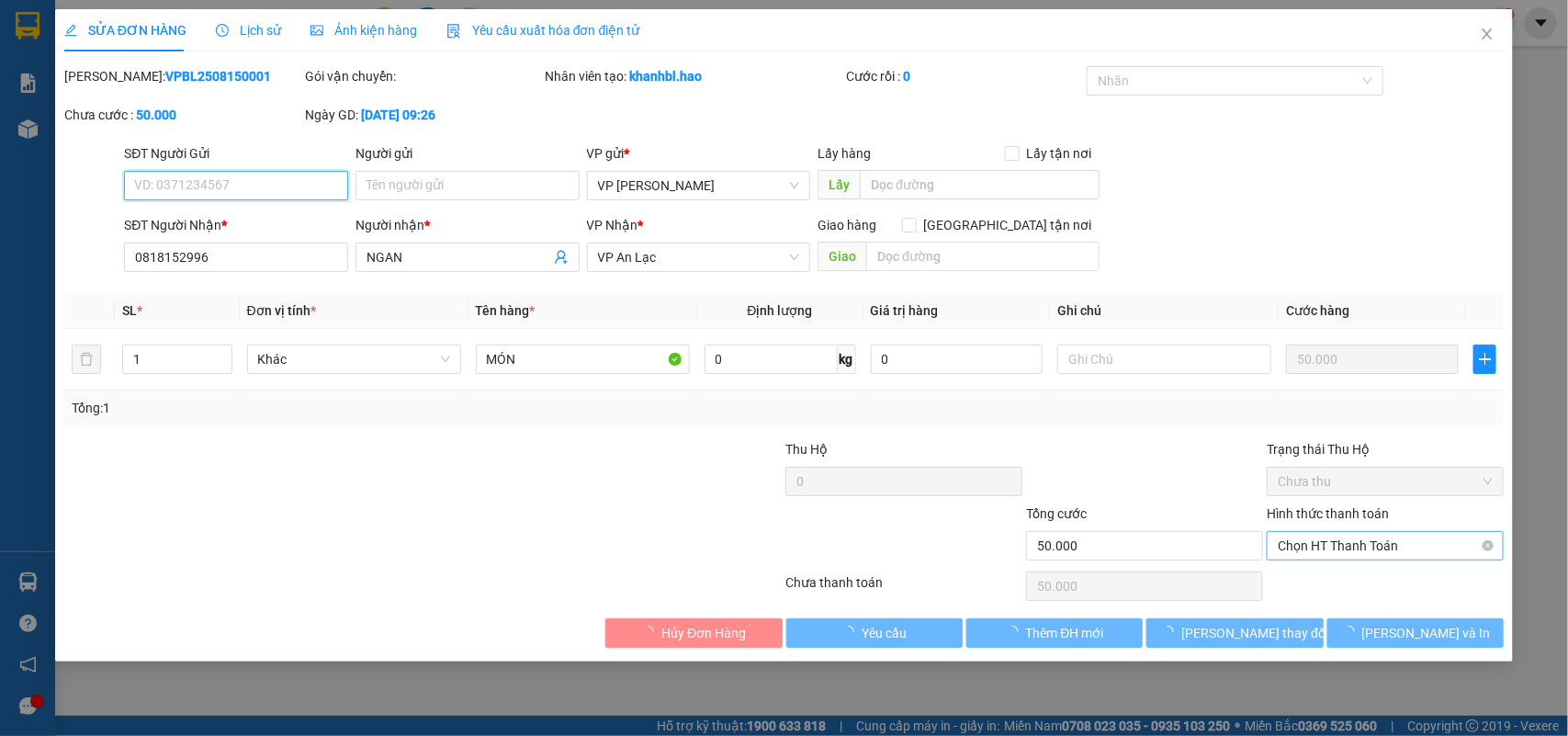
click at [1457, 542] on span "Chọn HT Thanh Toán" at bounding box center [1384, 545] width 215 height 27
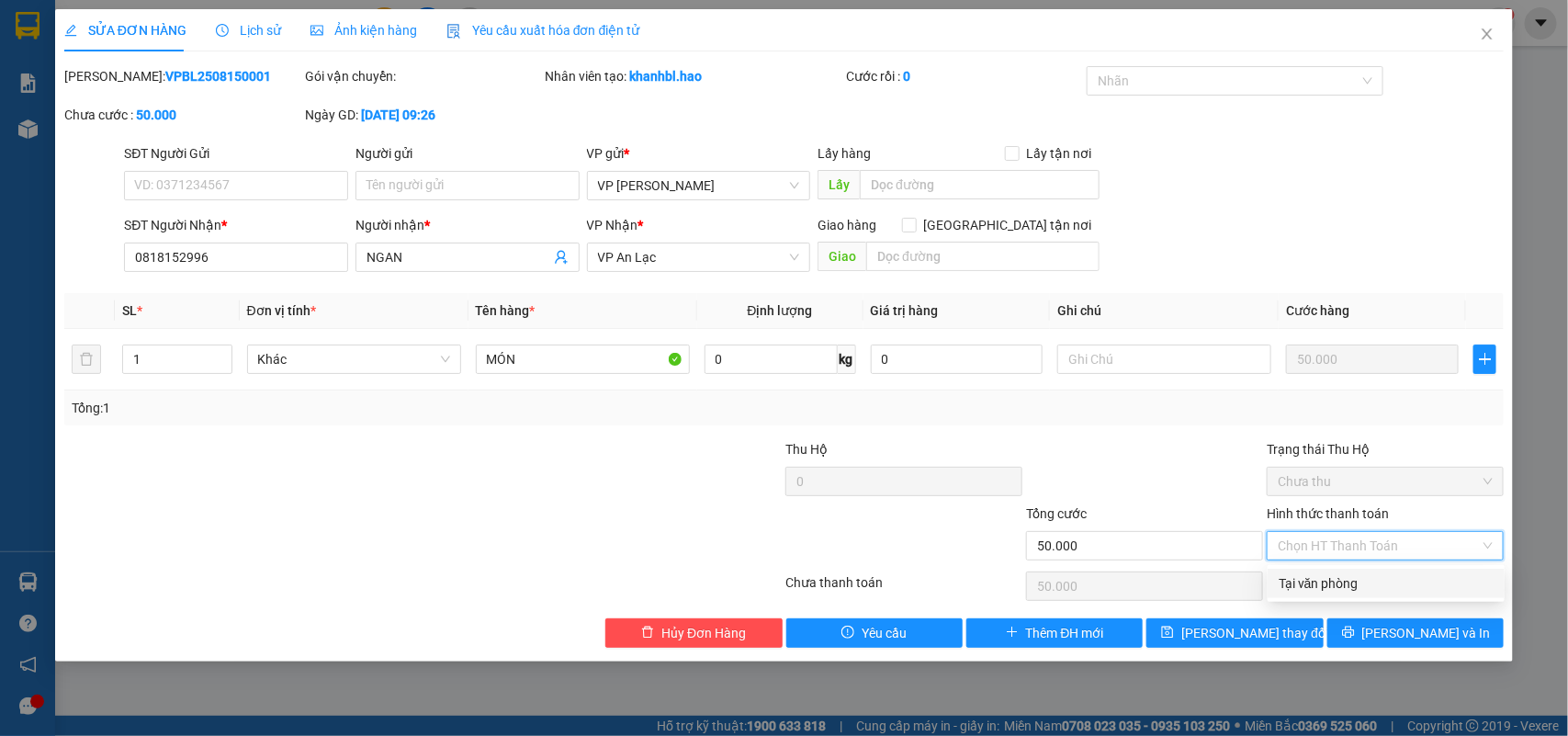
click at [1415, 584] on div "Tại văn phòng" at bounding box center [1385, 583] width 215 height 20
type input "0"
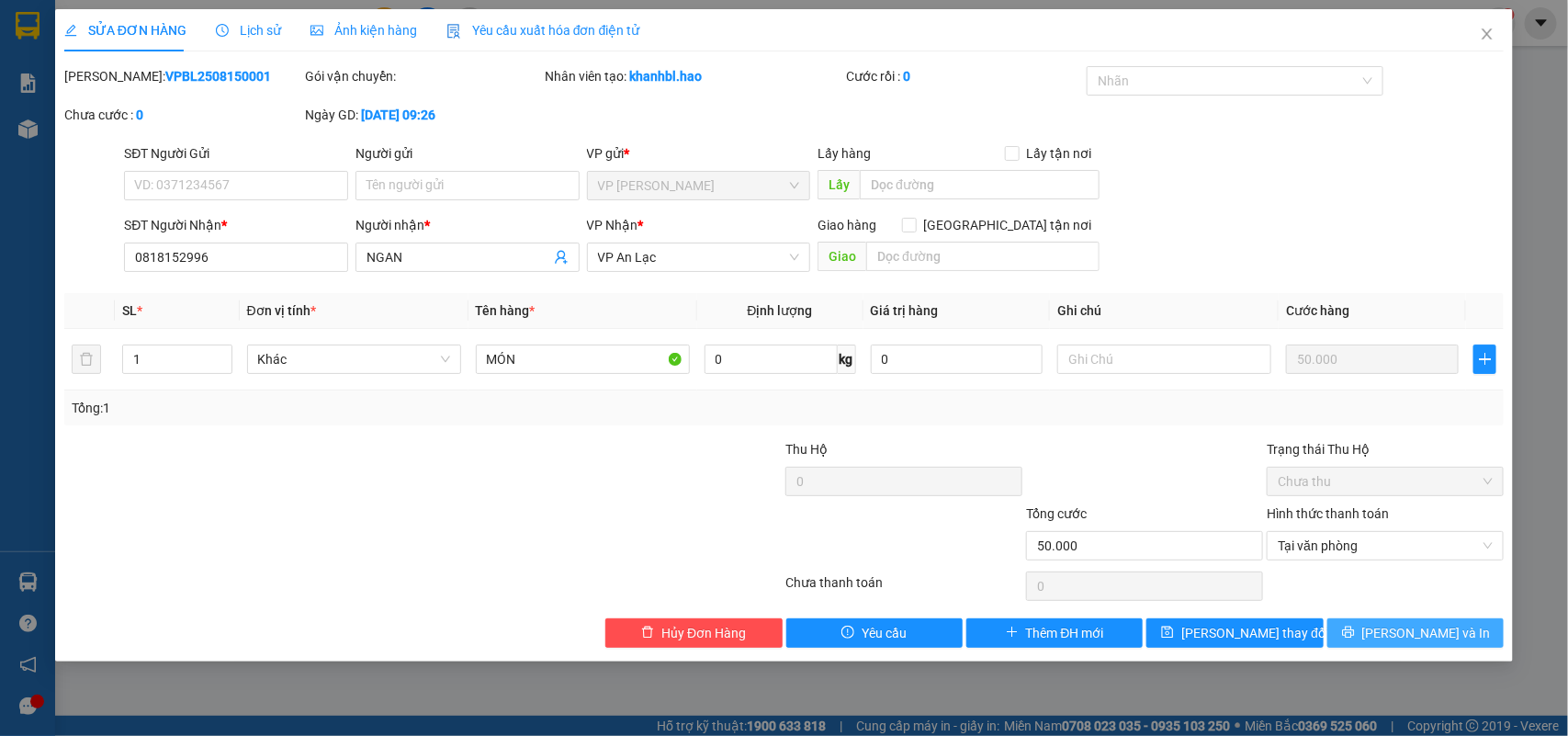
click at [1412, 635] on span "[PERSON_NAME] và In" at bounding box center [1427, 632] width 129 height 20
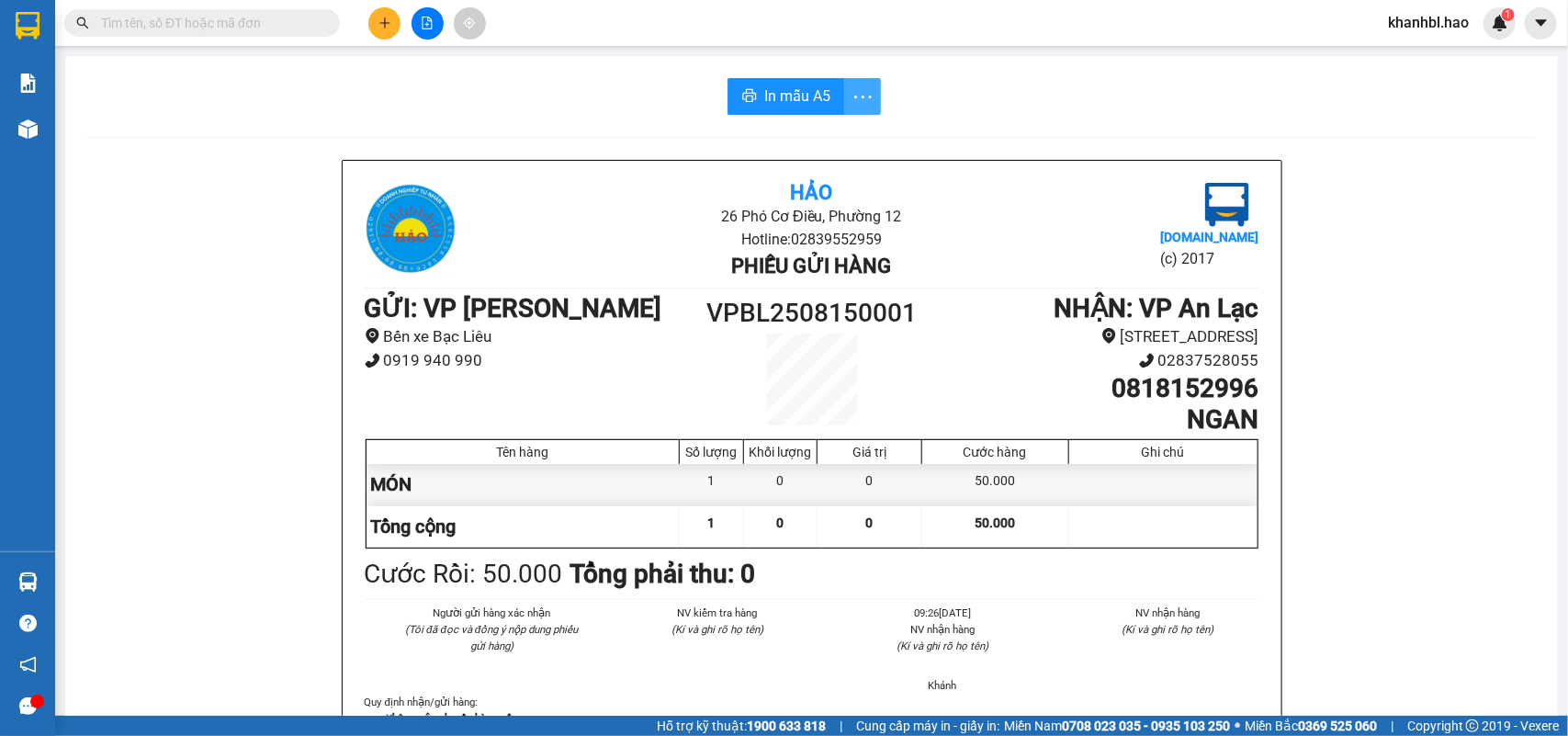
click at [852, 85] on icon "more" at bounding box center [863, 96] width 23 height 23
click at [855, 135] on div "In mẫu A5 theo số lượng (1)" at bounding box center [783, 136] width 159 height 20
click at [852, 96] on icon "more" at bounding box center [863, 96] width 23 height 23
click at [838, 129] on div "In mẫu A5 theo số lượng (1)" at bounding box center [783, 136] width 159 height 20
